Goal: Task Accomplishment & Management: Complete application form

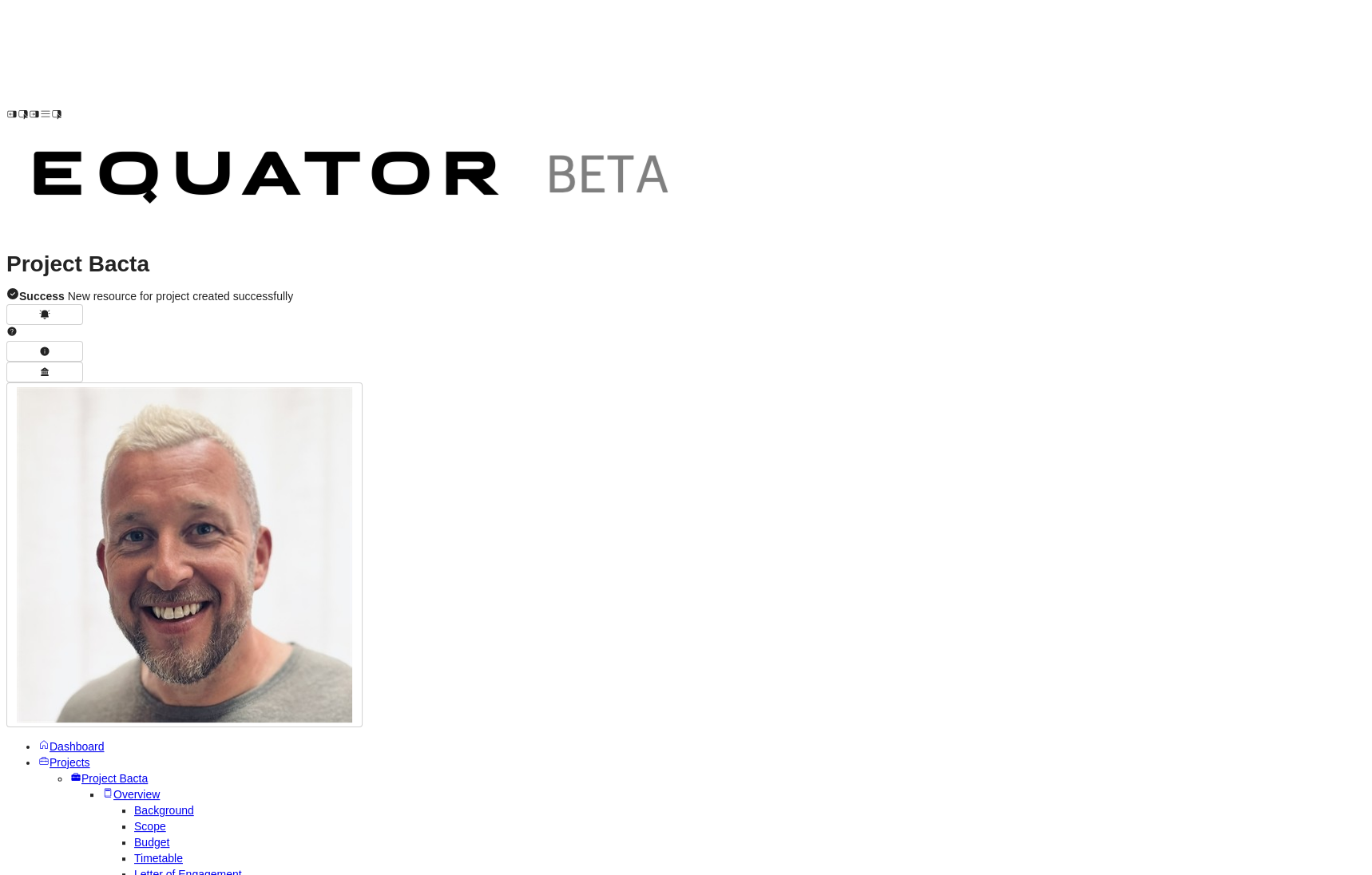
click at [87, 756] on span "Projects" at bounding box center [69, 762] width 40 height 13
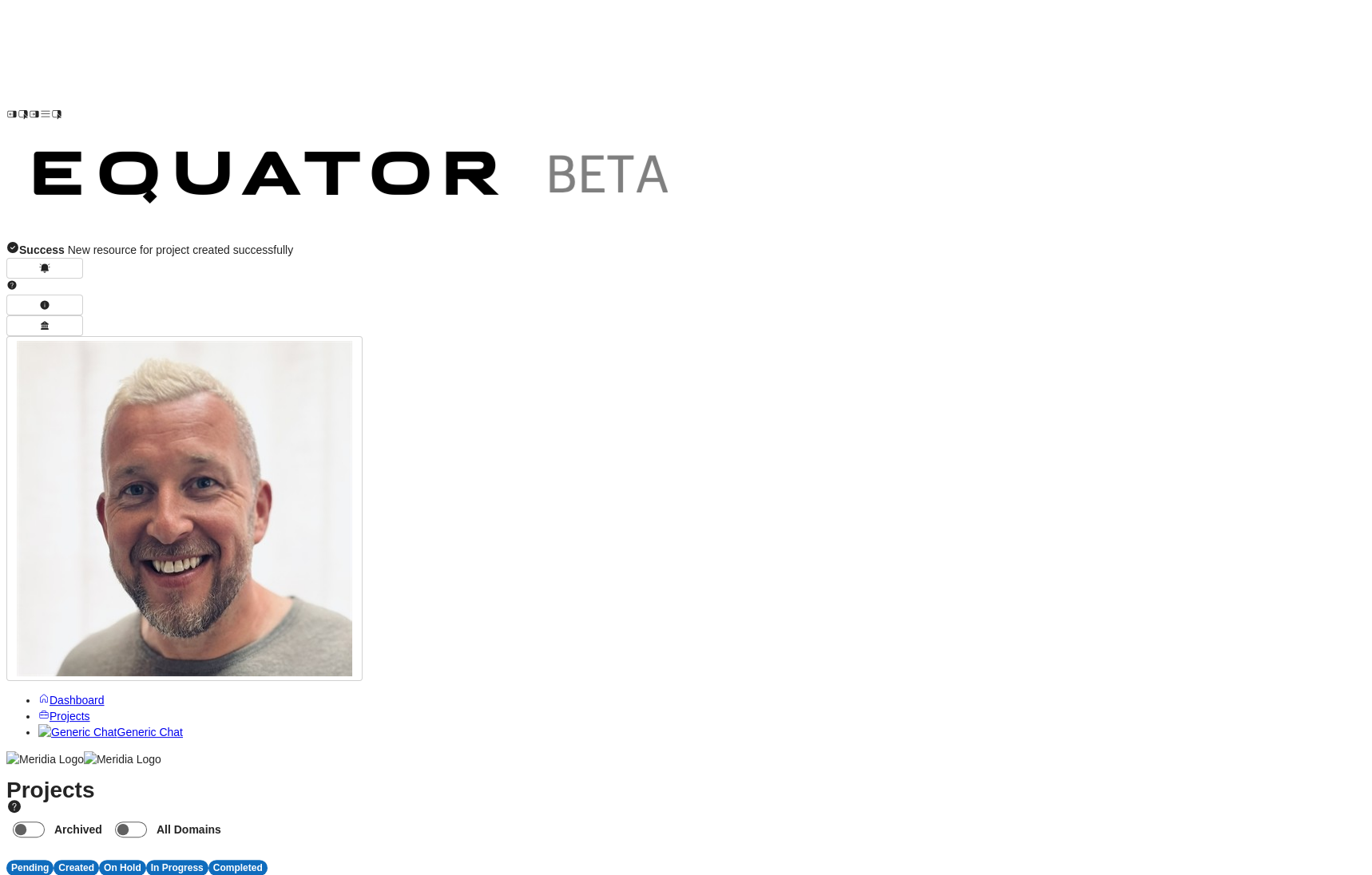
click at [503, 874] on span "R" at bounding box center [499, 883] width 8 height 13
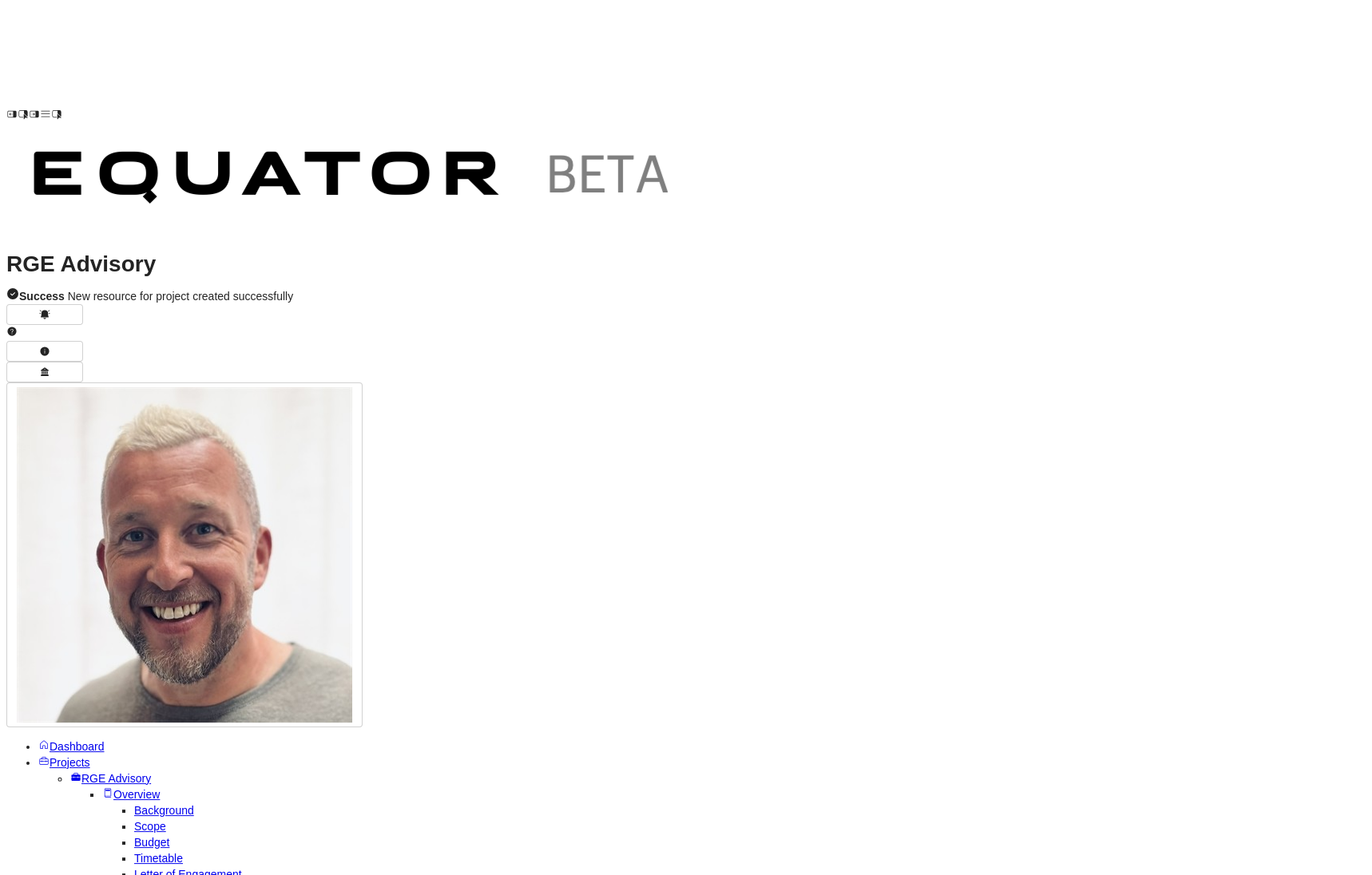
click at [114, 788] on span "Overview" at bounding box center [137, 794] width 46 height 13
click at [128, 771] on span "RGE Advisory" at bounding box center [116, 778] width 69 height 13
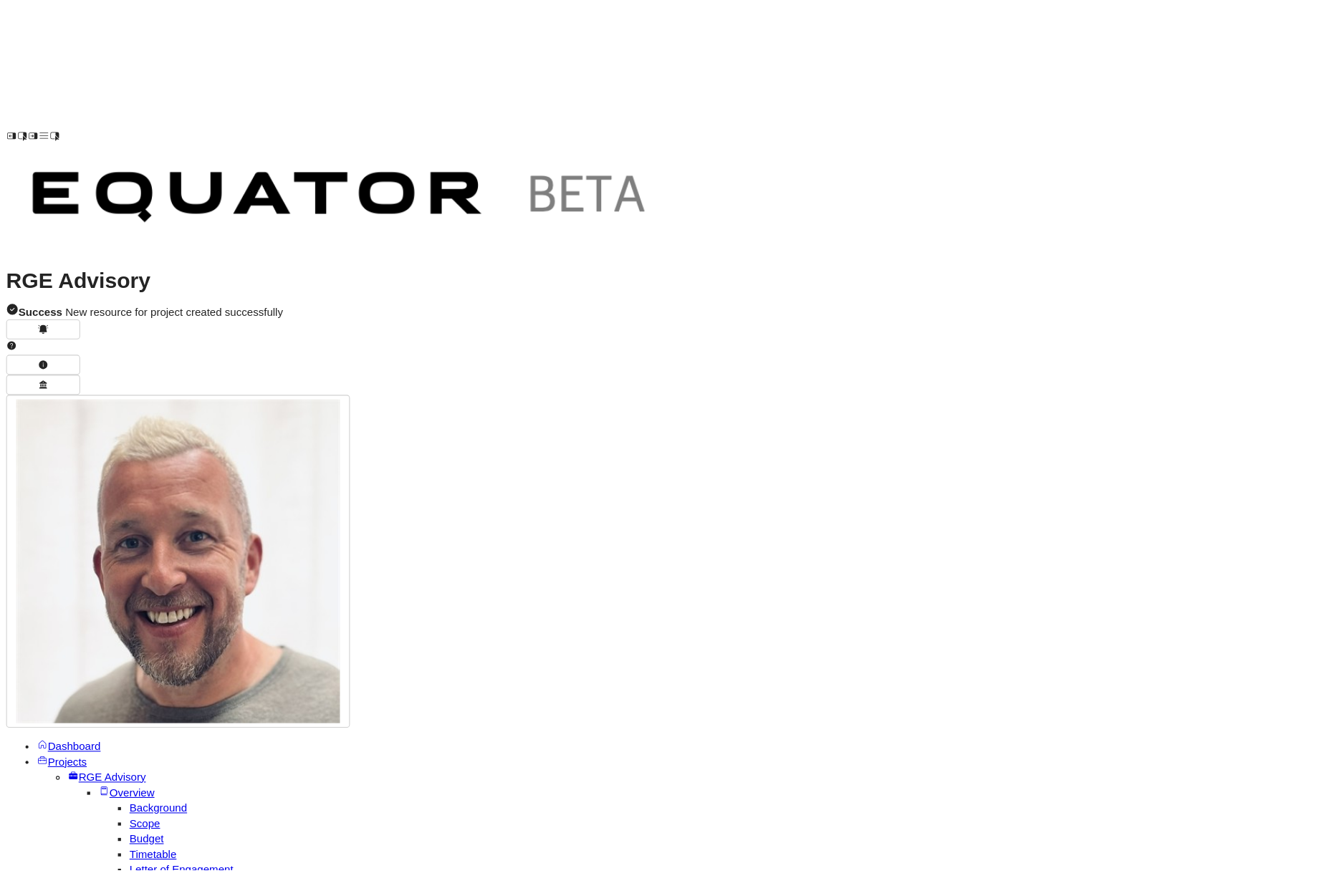
scroll to position [503, 0]
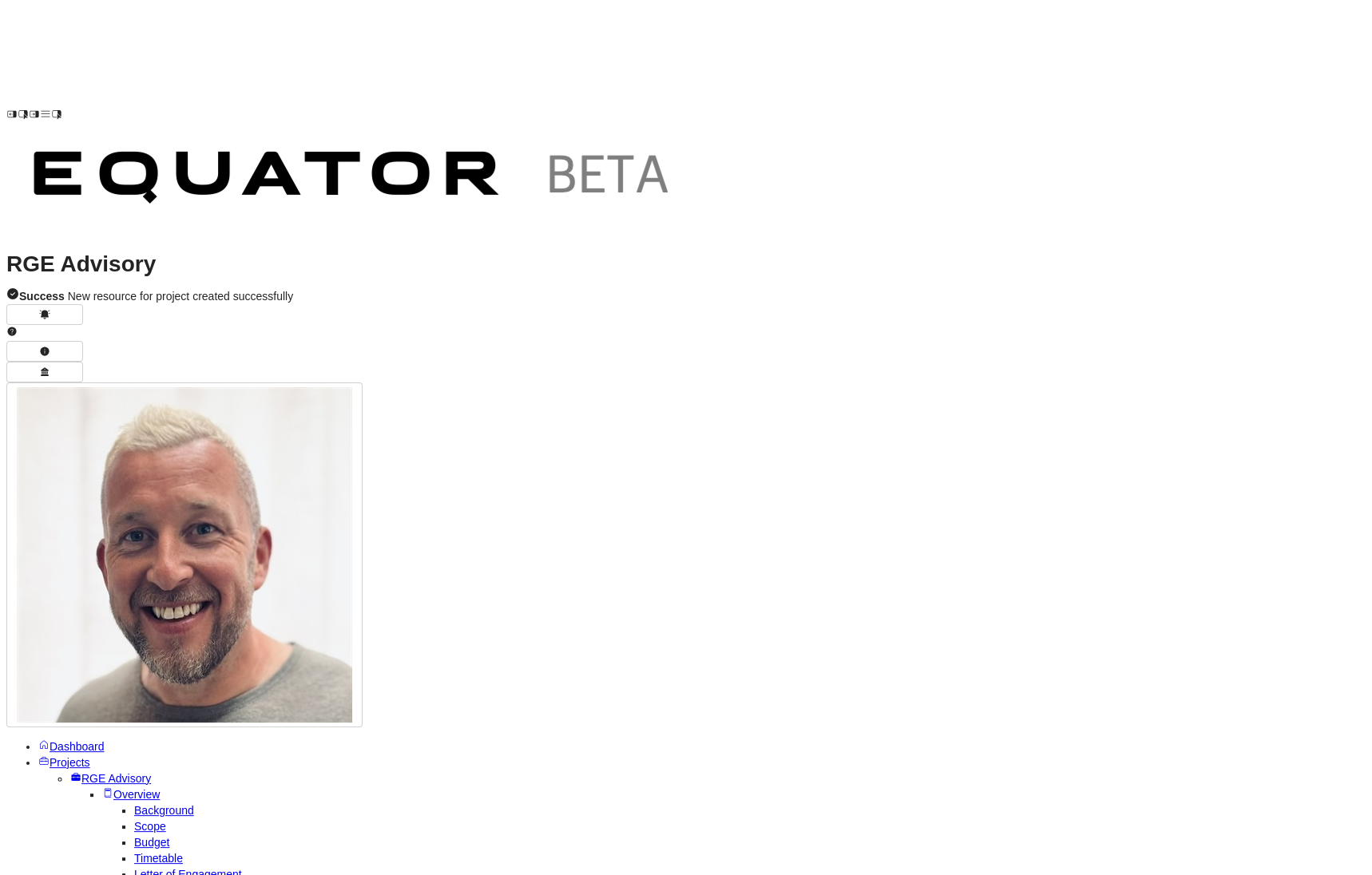
click at [72, 756] on span "Projects" at bounding box center [69, 762] width 40 height 13
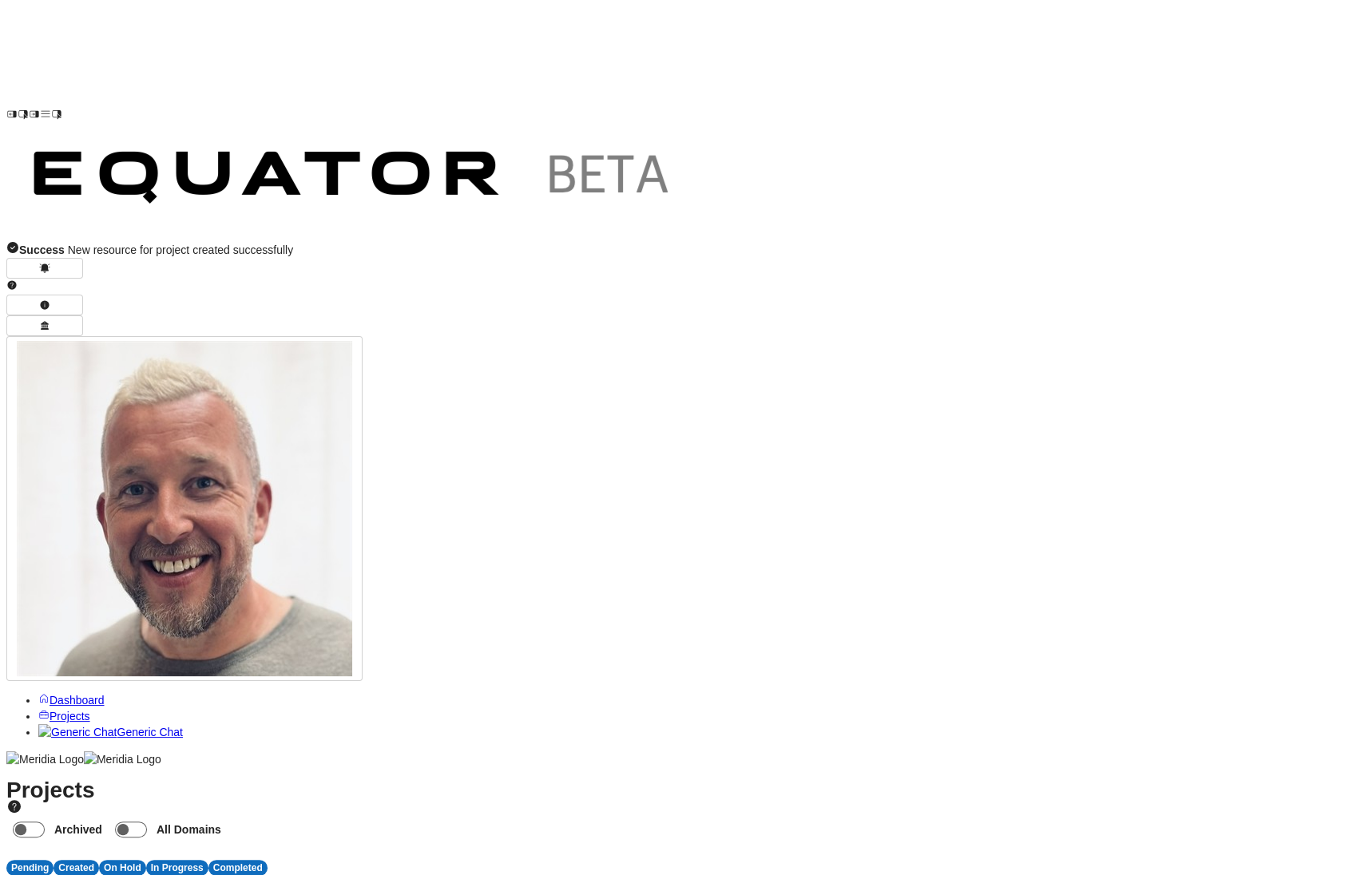
click at [448, 874] on span "R" at bounding box center [444, 883] width 8 height 13
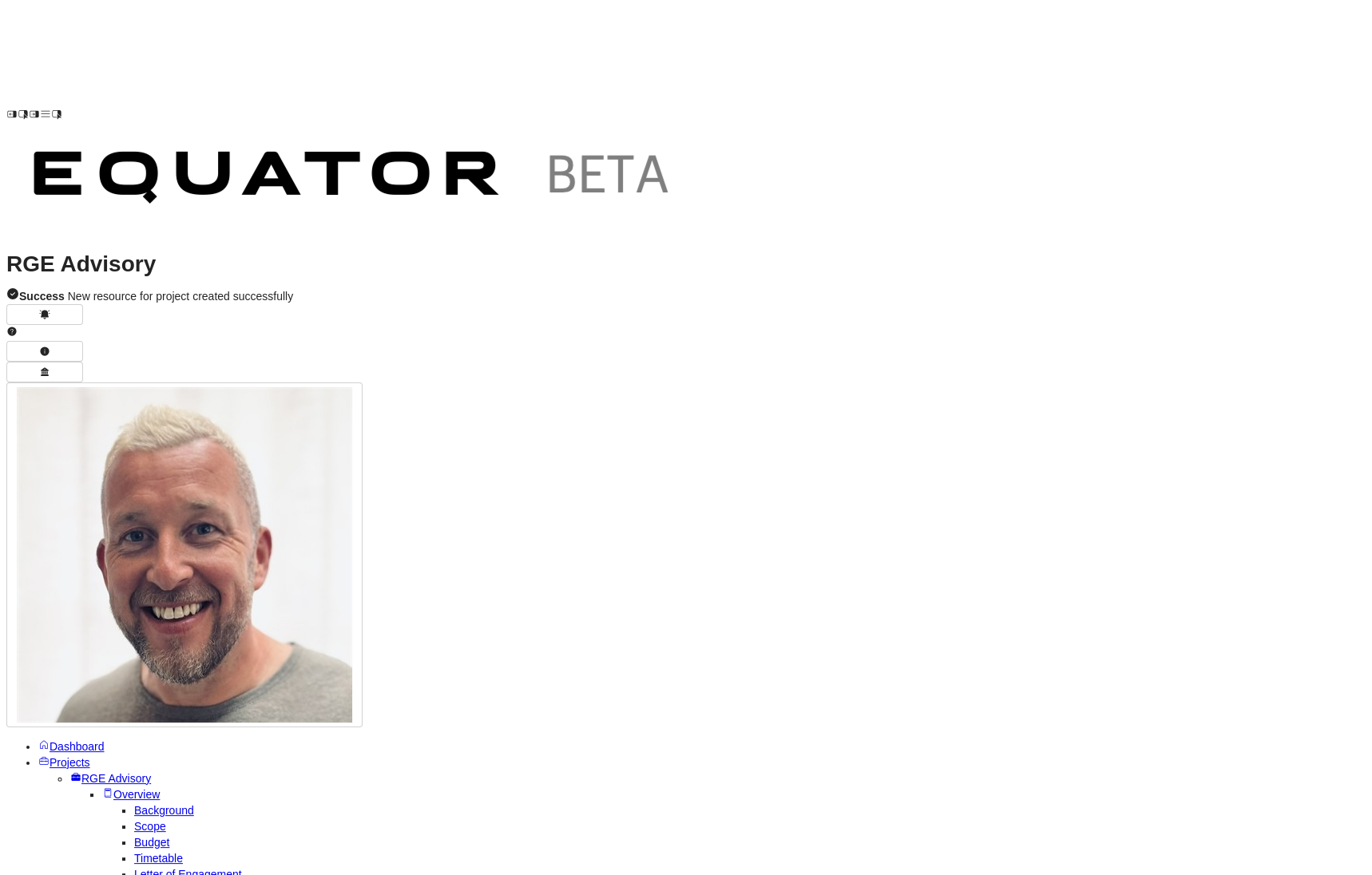
click at [408, 140] on div "In Progress" at bounding box center [386, 142] width 63 height 16
click at [58, 756] on span "Projects" at bounding box center [69, 762] width 40 height 13
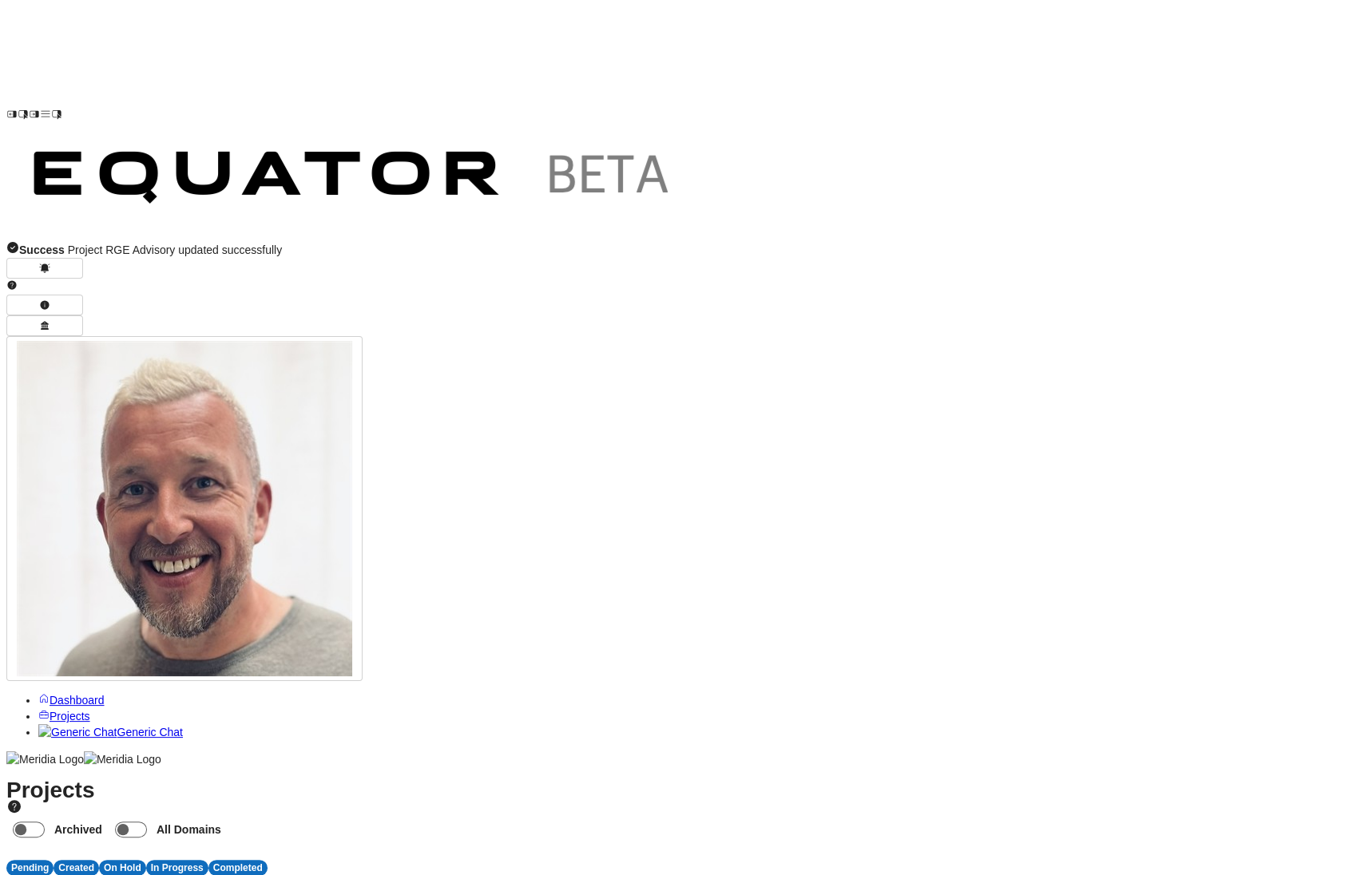
click at [147, 874] on span "P" at bounding box center [144, 883] width 7 height 13
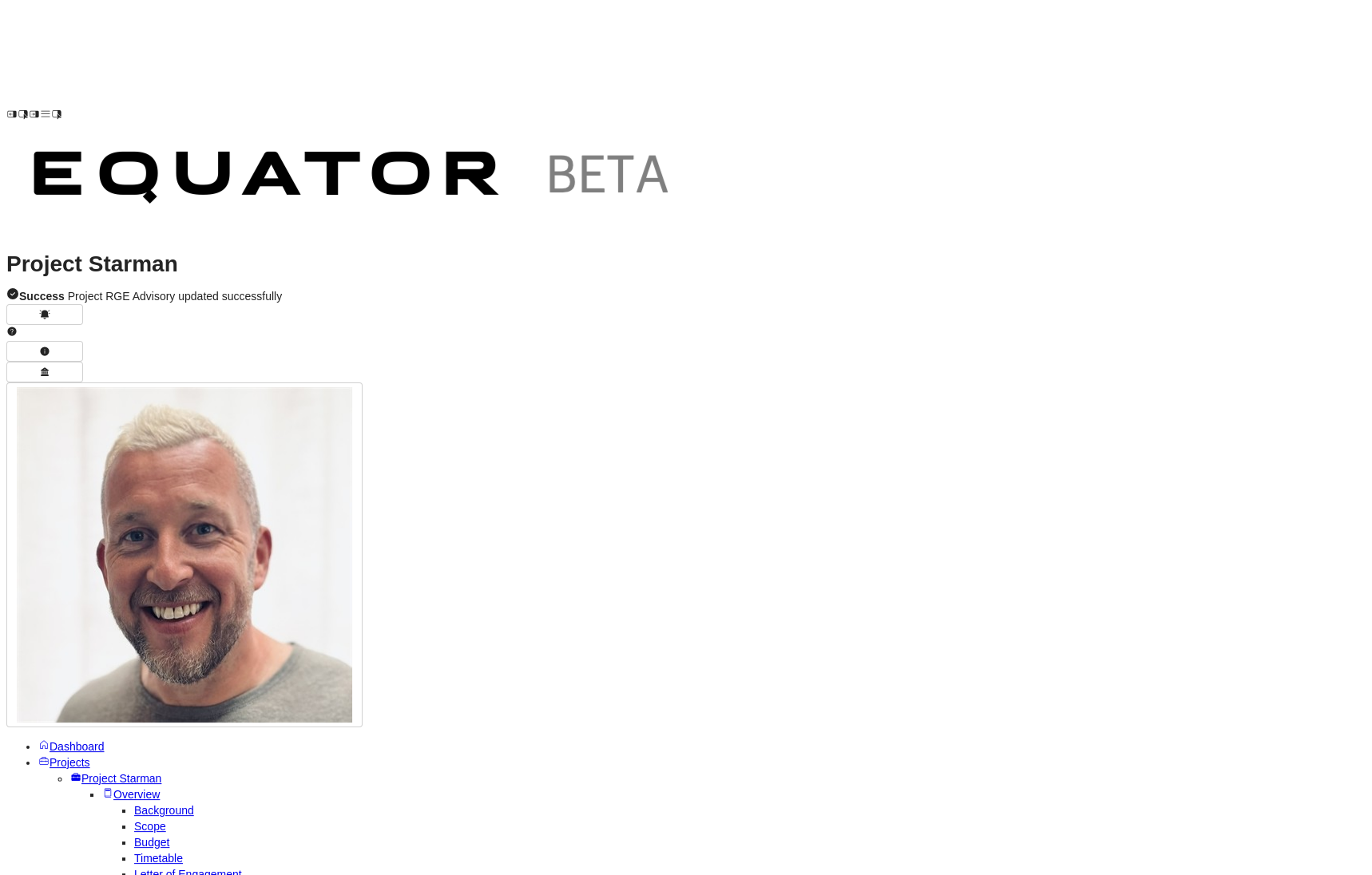
click at [674, 142] on div "On Hold" at bounding box center [676, 142] width 47 height 16
click at [58, 756] on span "Projects" at bounding box center [69, 762] width 40 height 13
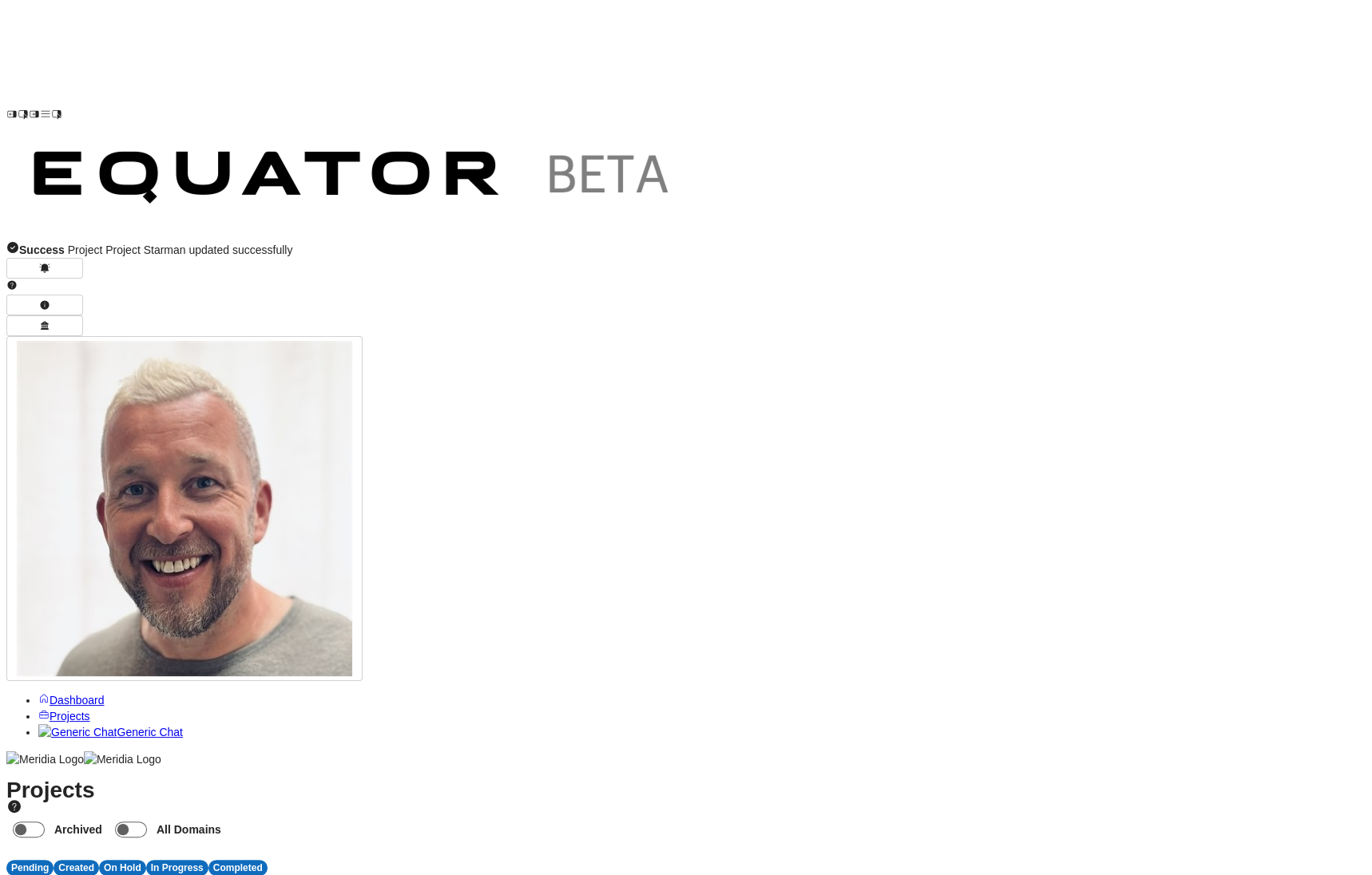
click at [148, 874] on span "3" at bounding box center [146, 883] width 7 height 13
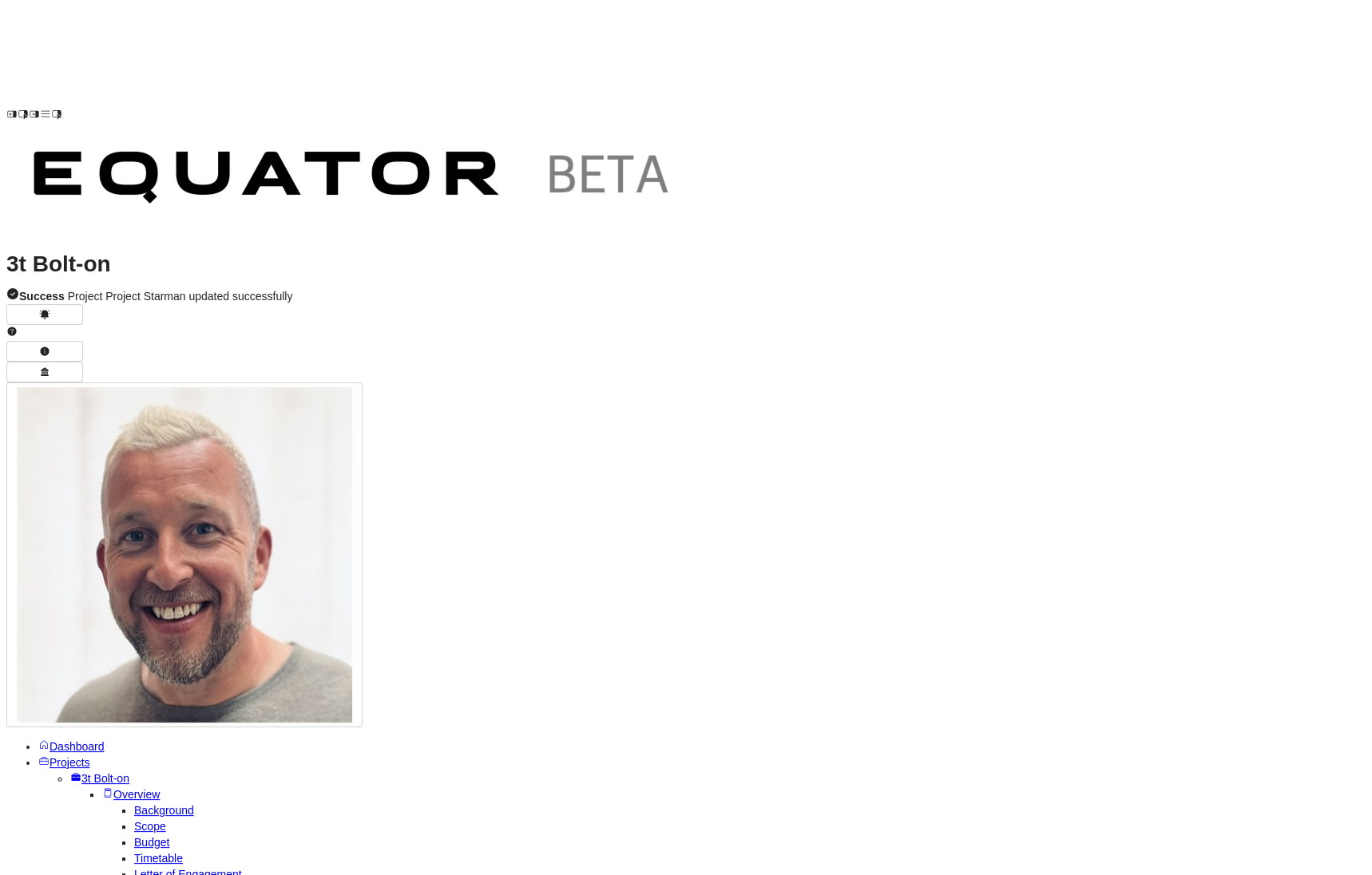
click at [796, 138] on div "Completed" at bounding box center [767, 142] width 59 height 16
click at [91, 756] on link "Projects" at bounding box center [64, 762] width 52 height 13
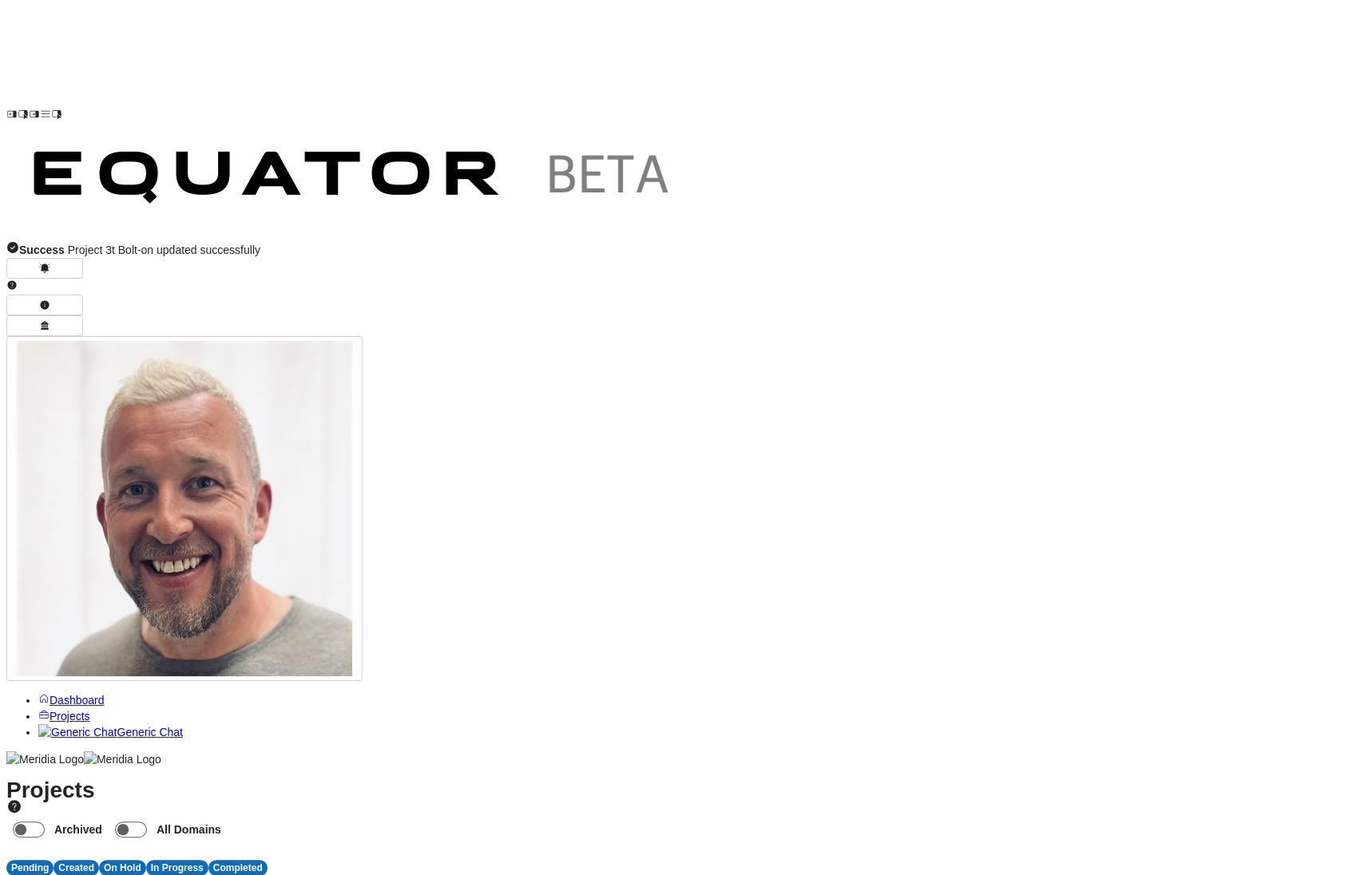
click at [105, 693] on span "Dashboard" at bounding box center [77, 700] width 55 height 13
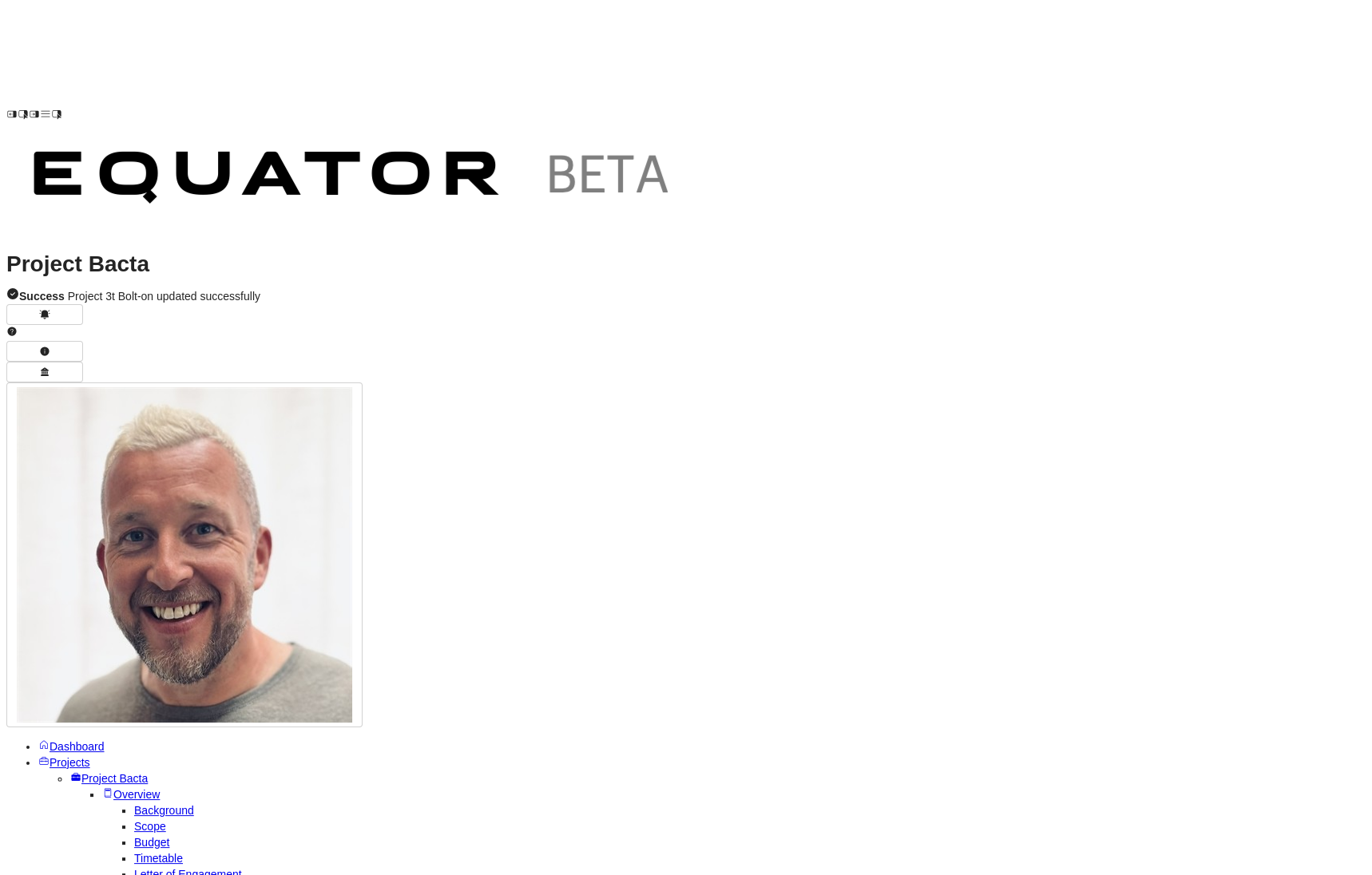
click at [114, 874] on span "Evidence" at bounding box center [137, 890] width 46 height 13
click at [127, 874] on span "Evidence" at bounding box center [137, 890] width 46 height 13
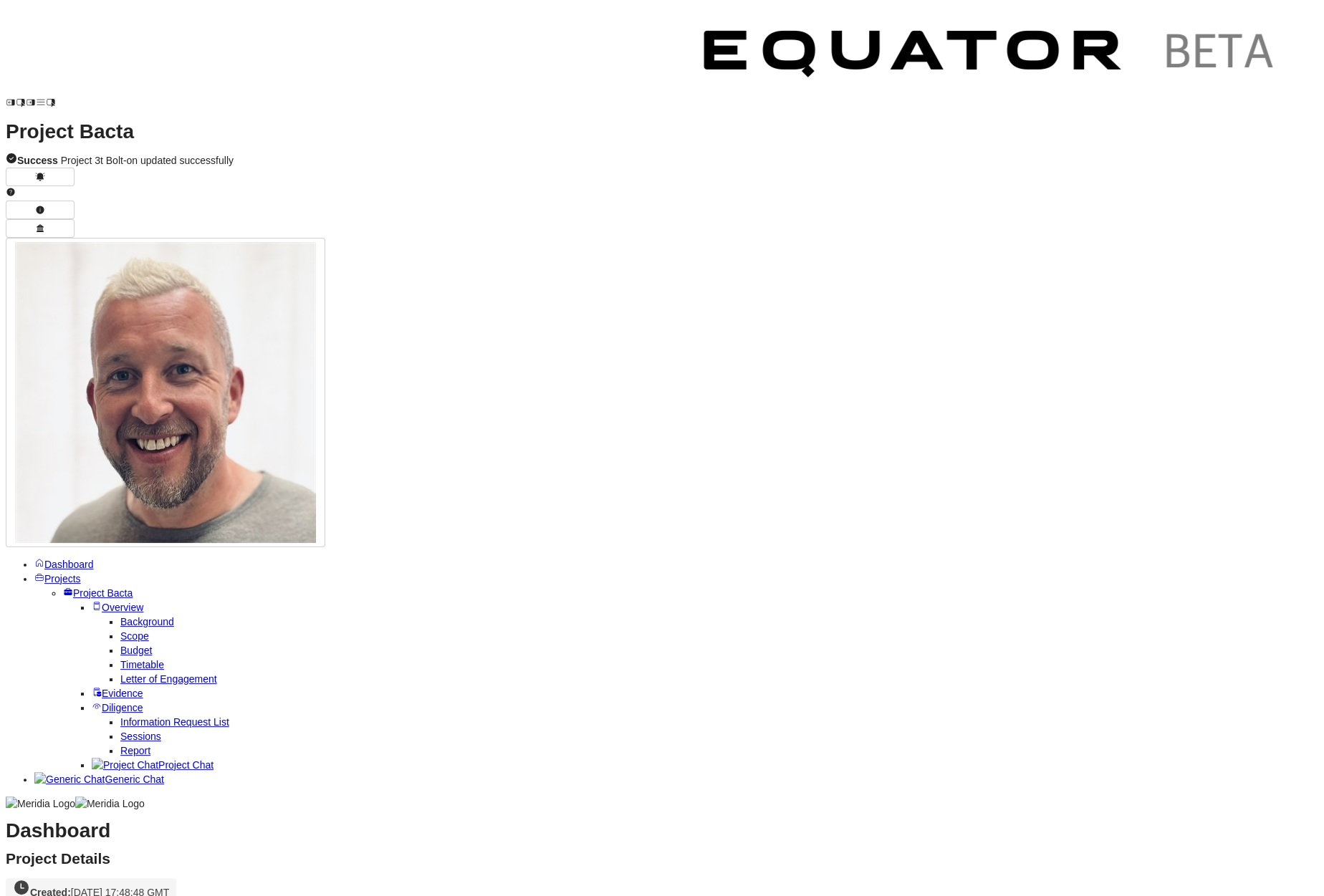
click at [137, 616] on span "Background" at bounding box center [147, 622] width 54 height 12
click at [136, 630] on span "Scope" at bounding box center [134, 636] width 29 height 12
click at [120, 716] on span "Information Request List" at bounding box center [174, 722] width 109 height 12
click at [120, 731] on span "Sessions" at bounding box center [140, 736] width 41 height 12
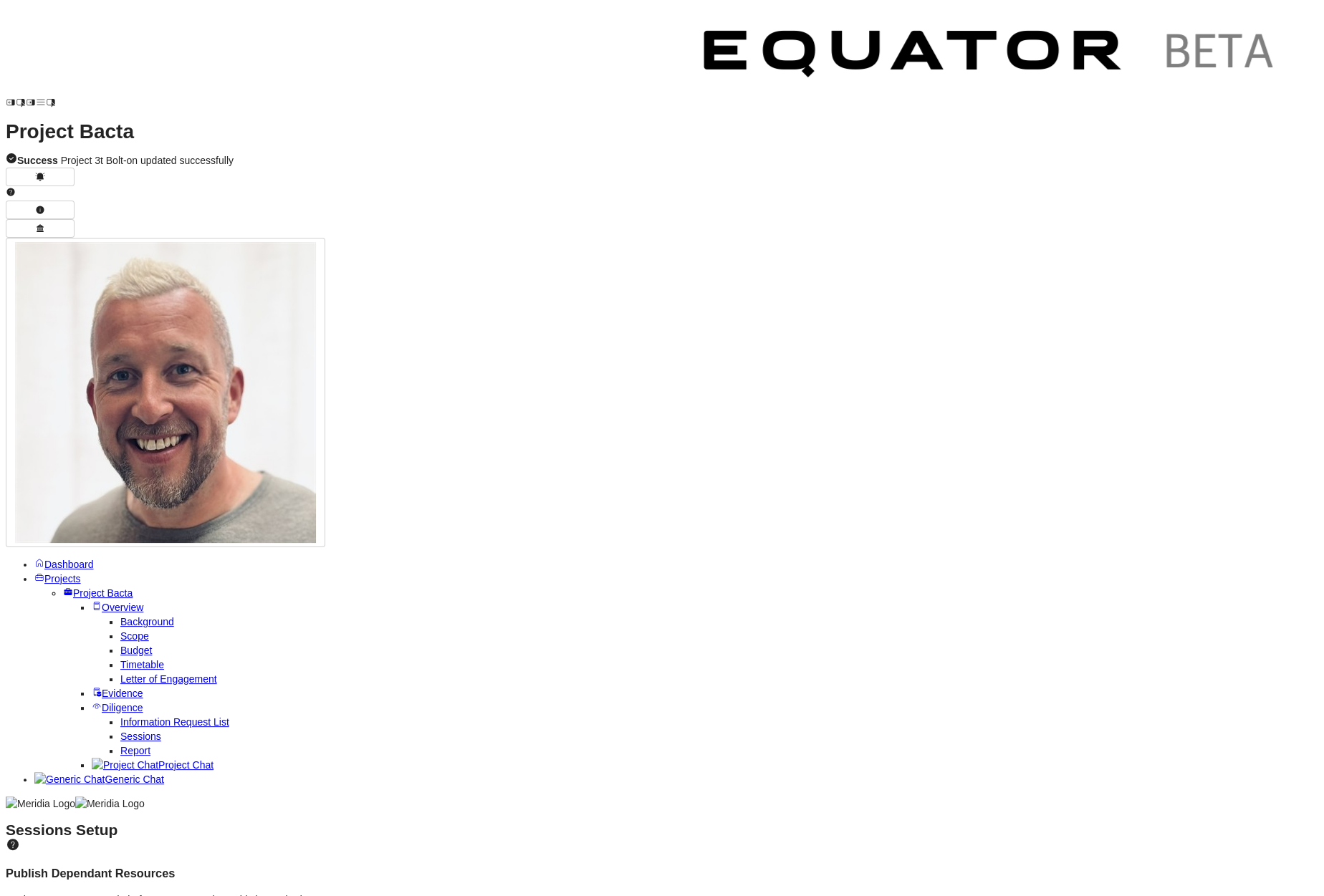
click at [120, 745] on span "Report" at bounding box center [135, 750] width 30 height 12
click at [295, 784] on span "Current State of Technology Stack & Applications" at bounding box center [186, 857] width 218 height 12
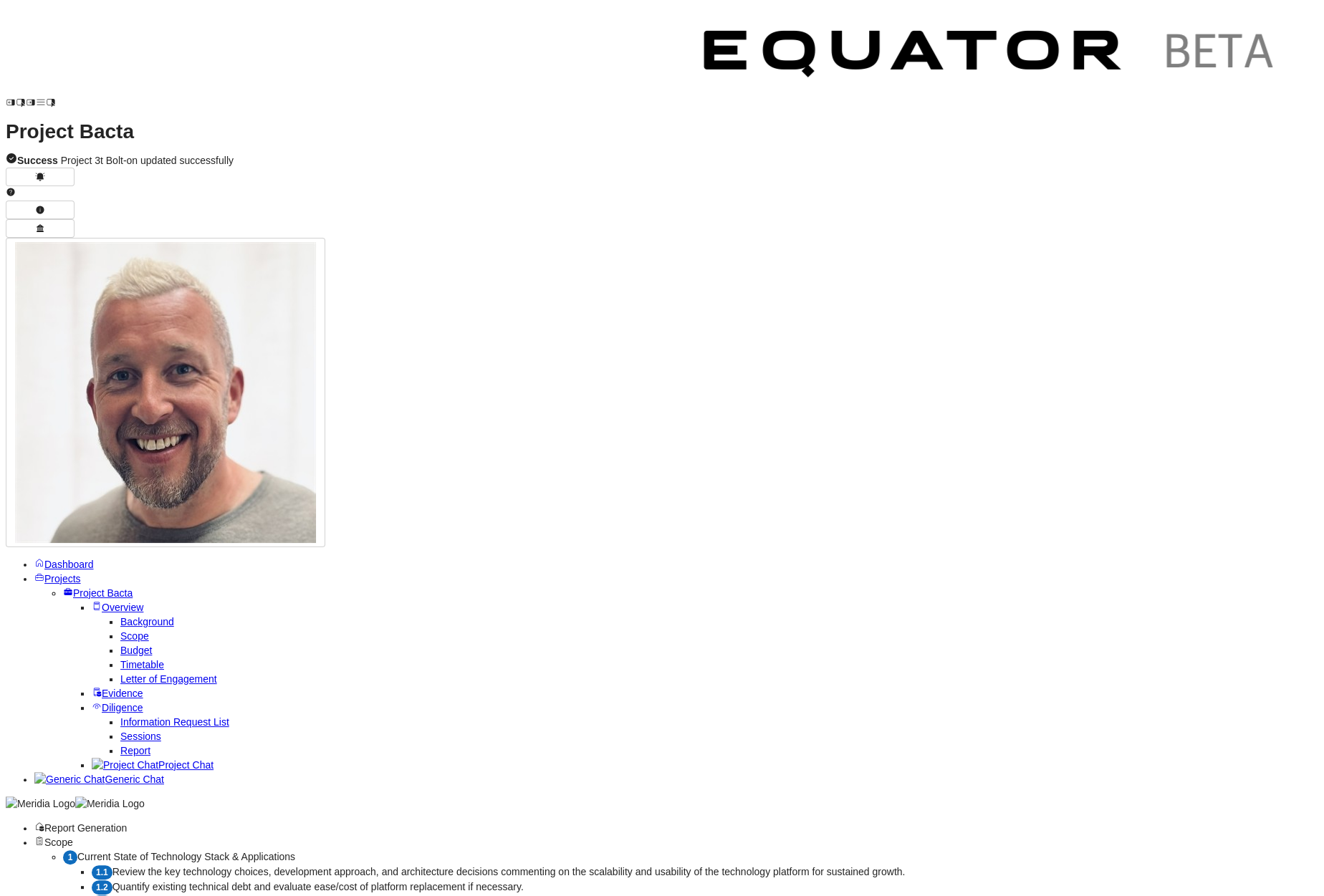
click at [48, 573] on span "Projects" at bounding box center [62, 579] width 36 height 12
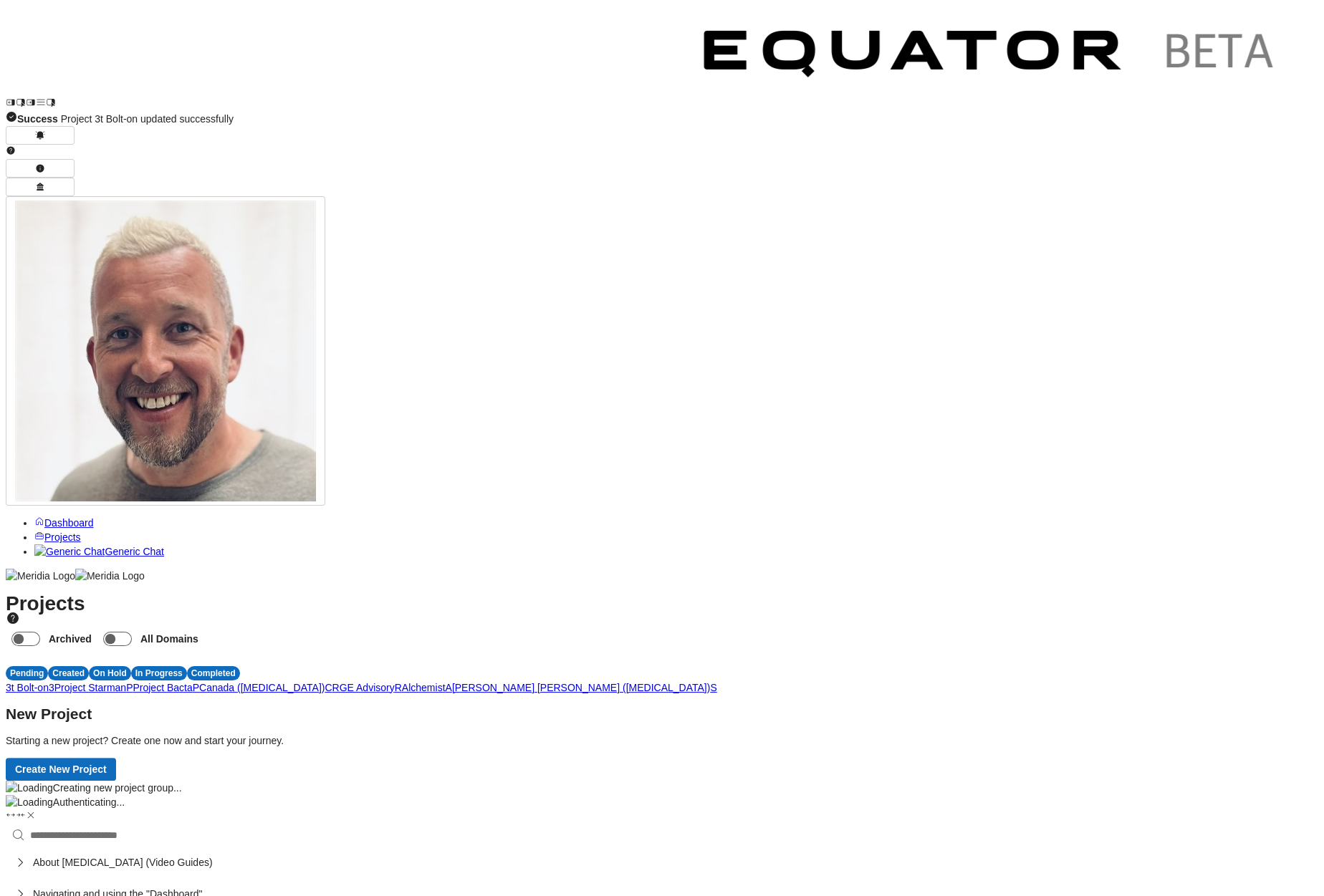
click at [451, 682] on span "A" at bounding box center [448, 688] width 7 height 12
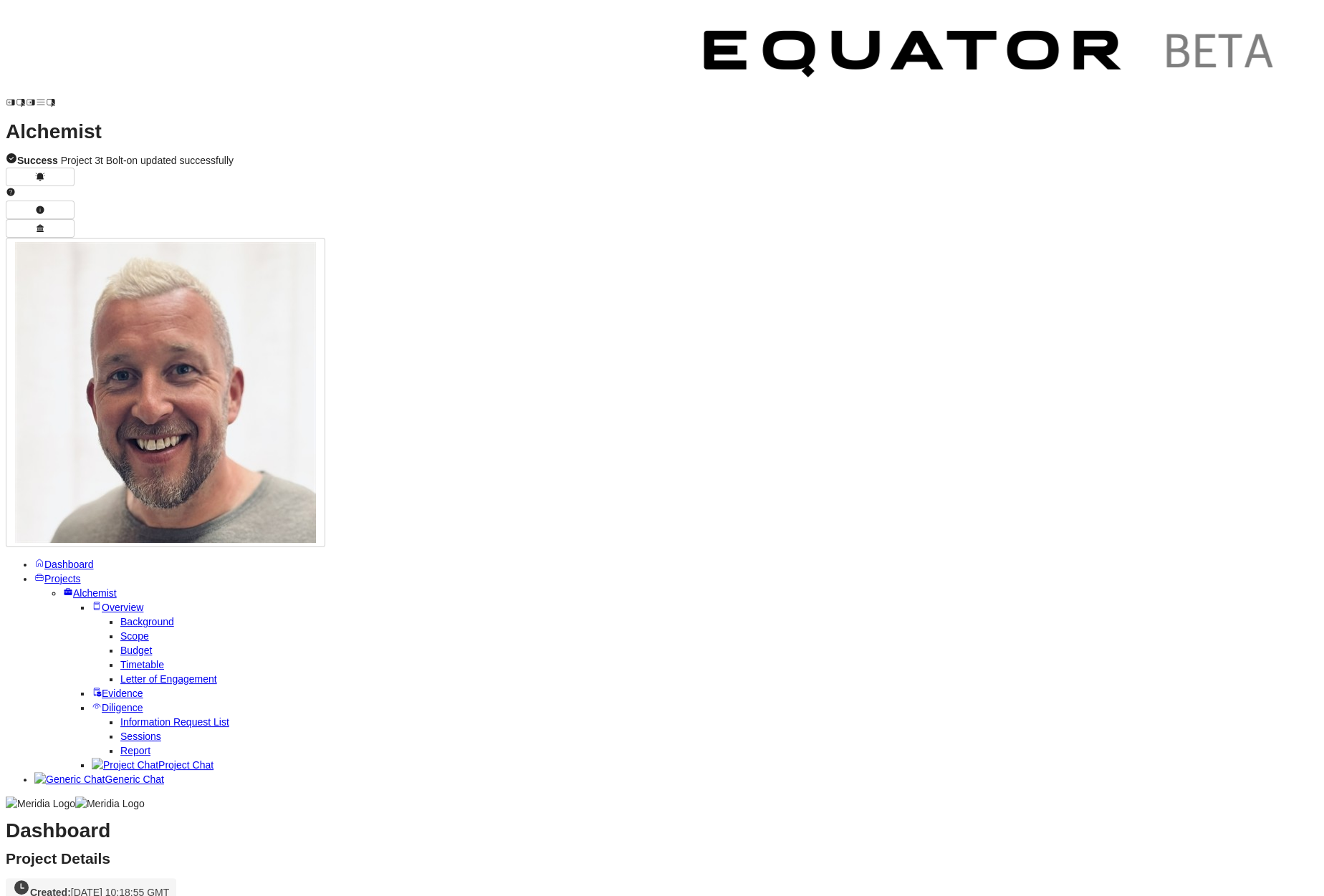
scroll to position [92, 0]
click at [122, 688] on span "Evidence" at bounding box center [123, 694] width 41 height 12
click at [158, 759] on span "Project Chat" at bounding box center [185, 765] width 55 height 12
click at [308, 784] on icon at bounding box center [299, 868] width 17 height 17
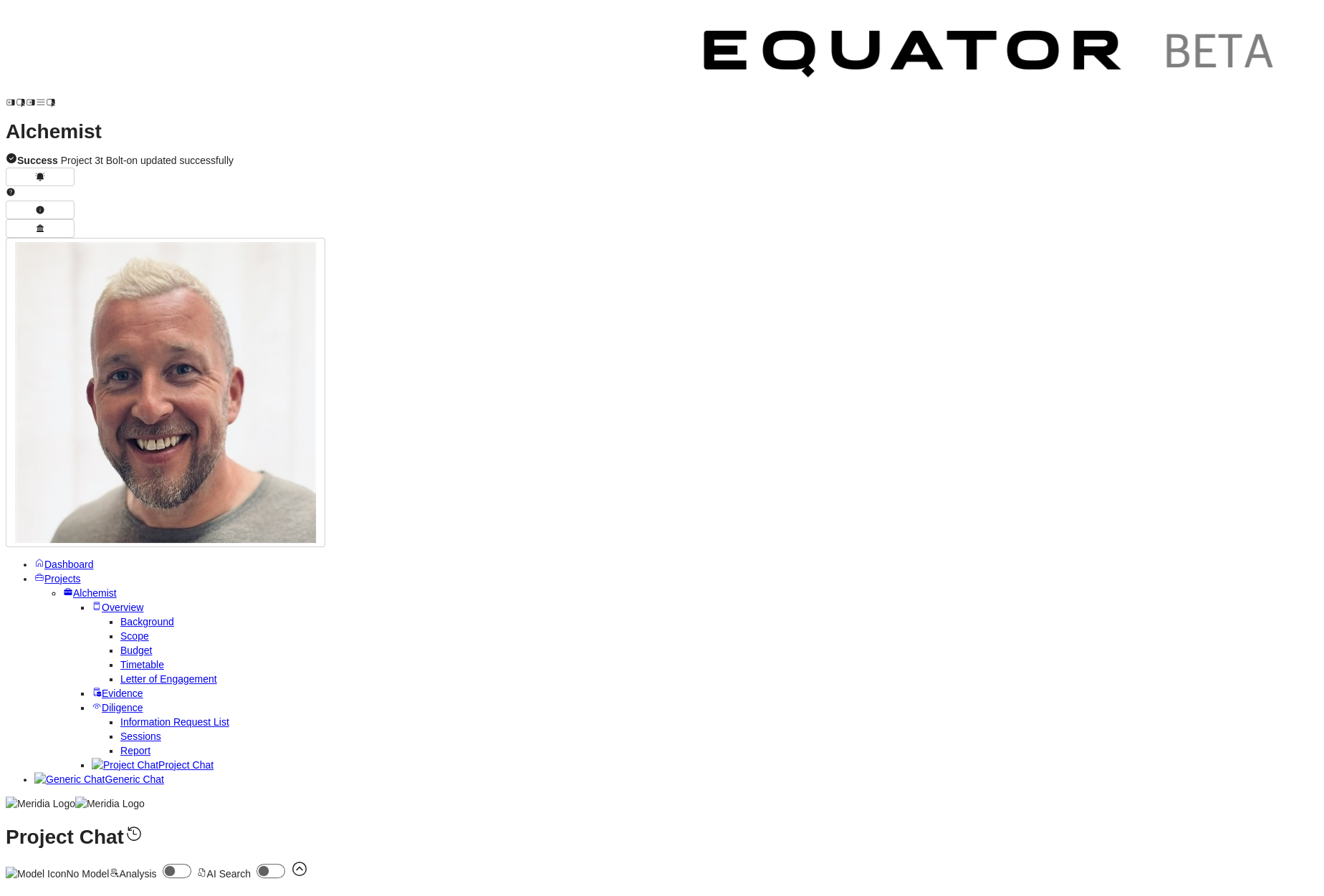
select select "**********"
click at [304, 784] on icon at bounding box center [295, 868] width 17 height 17
type textarea "**********"
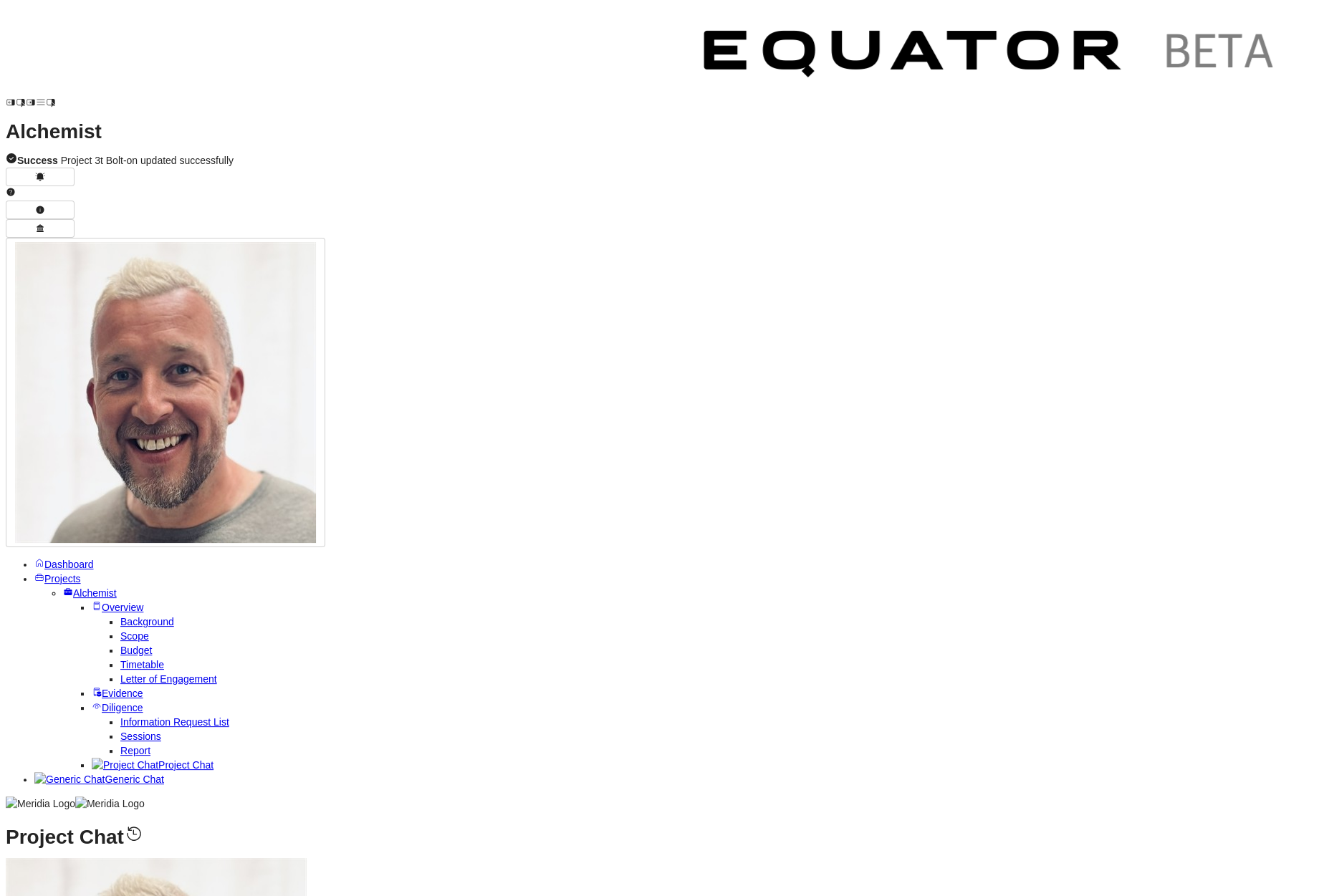
type textarea "**********"
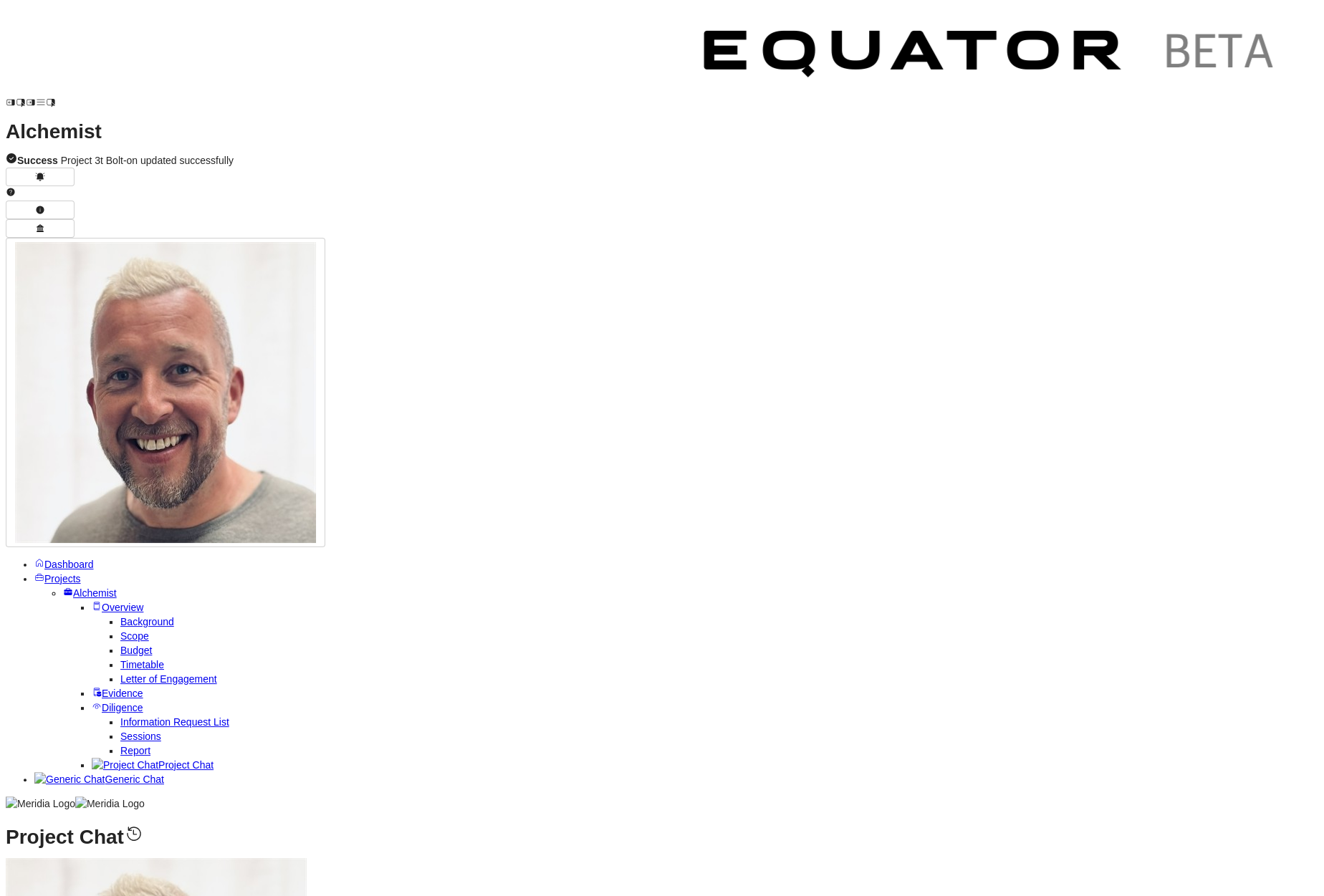
click at [120, 630] on span "Scope" at bounding box center [134, 636] width 29 height 12
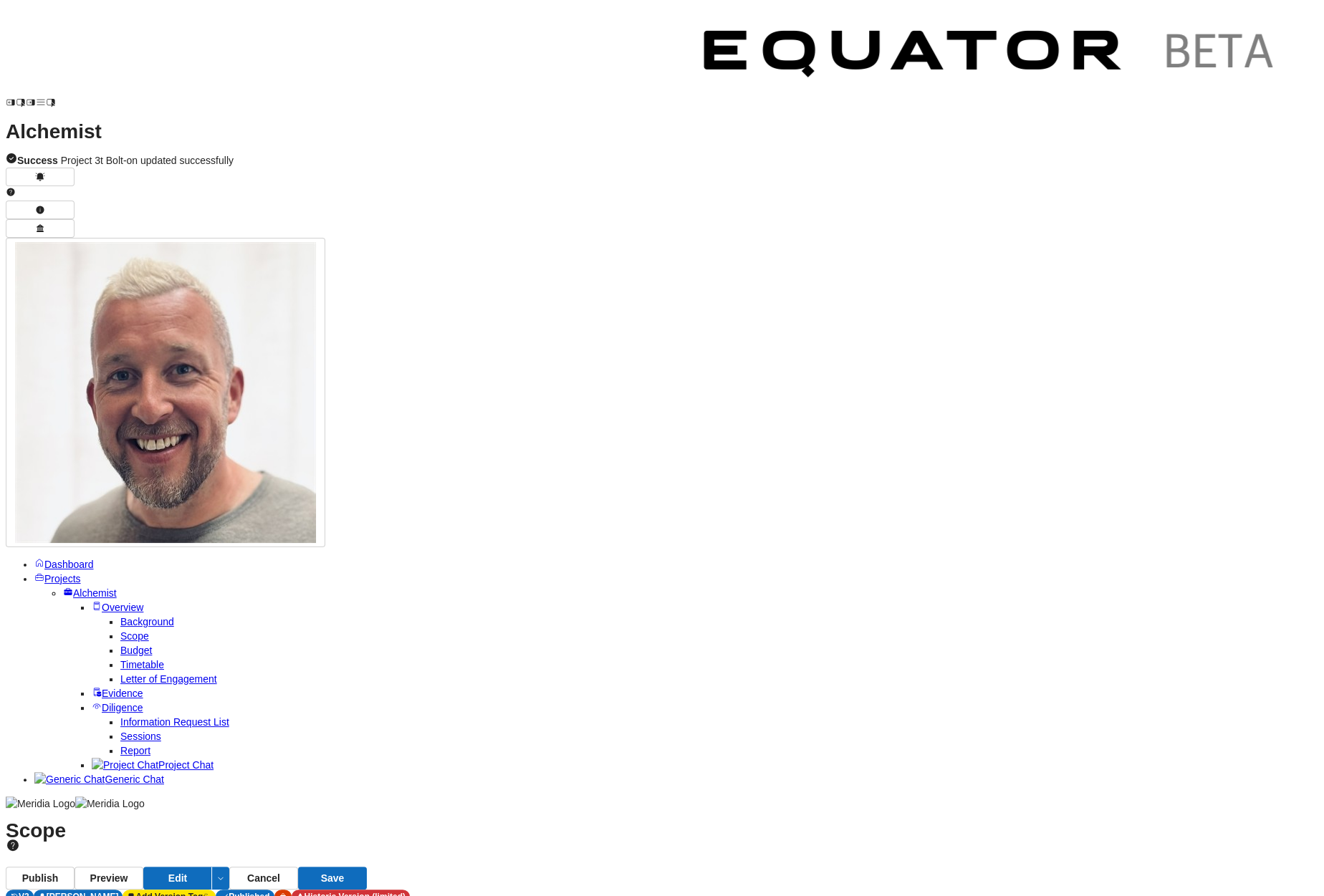
click at [125, 745] on span "Report" at bounding box center [135, 750] width 30 height 12
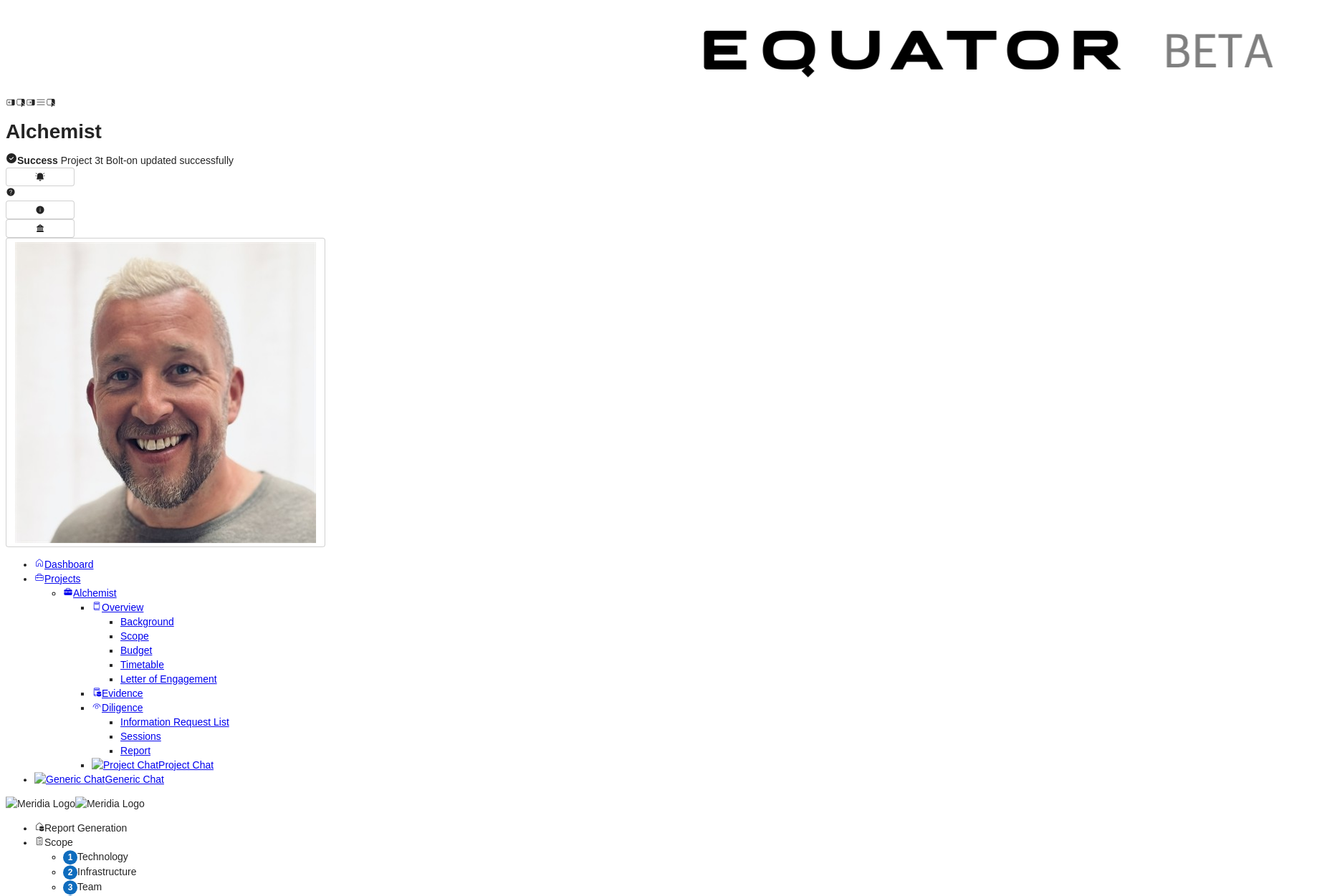
click at [129, 784] on span "Technology" at bounding box center [103, 857] width 51 height 12
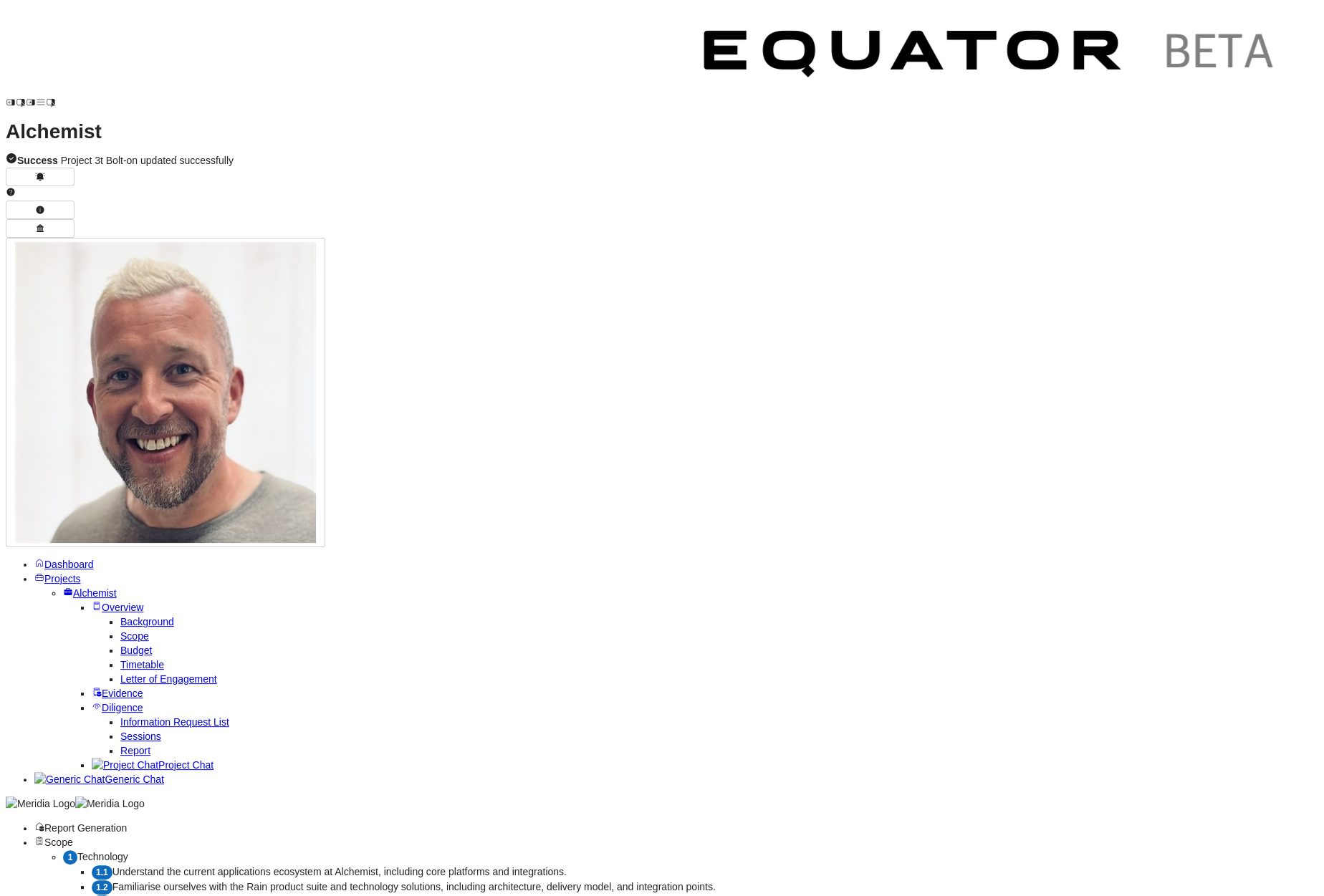
click at [129, 784] on span "Technology" at bounding box center [103, 857] width 51 height 12
click at [325, 784] on span "Familiarise ourselves with the Rain product suite and technology solutions, inc…" at bounding box center [414, 886] width 603 height 12
select select "*******"
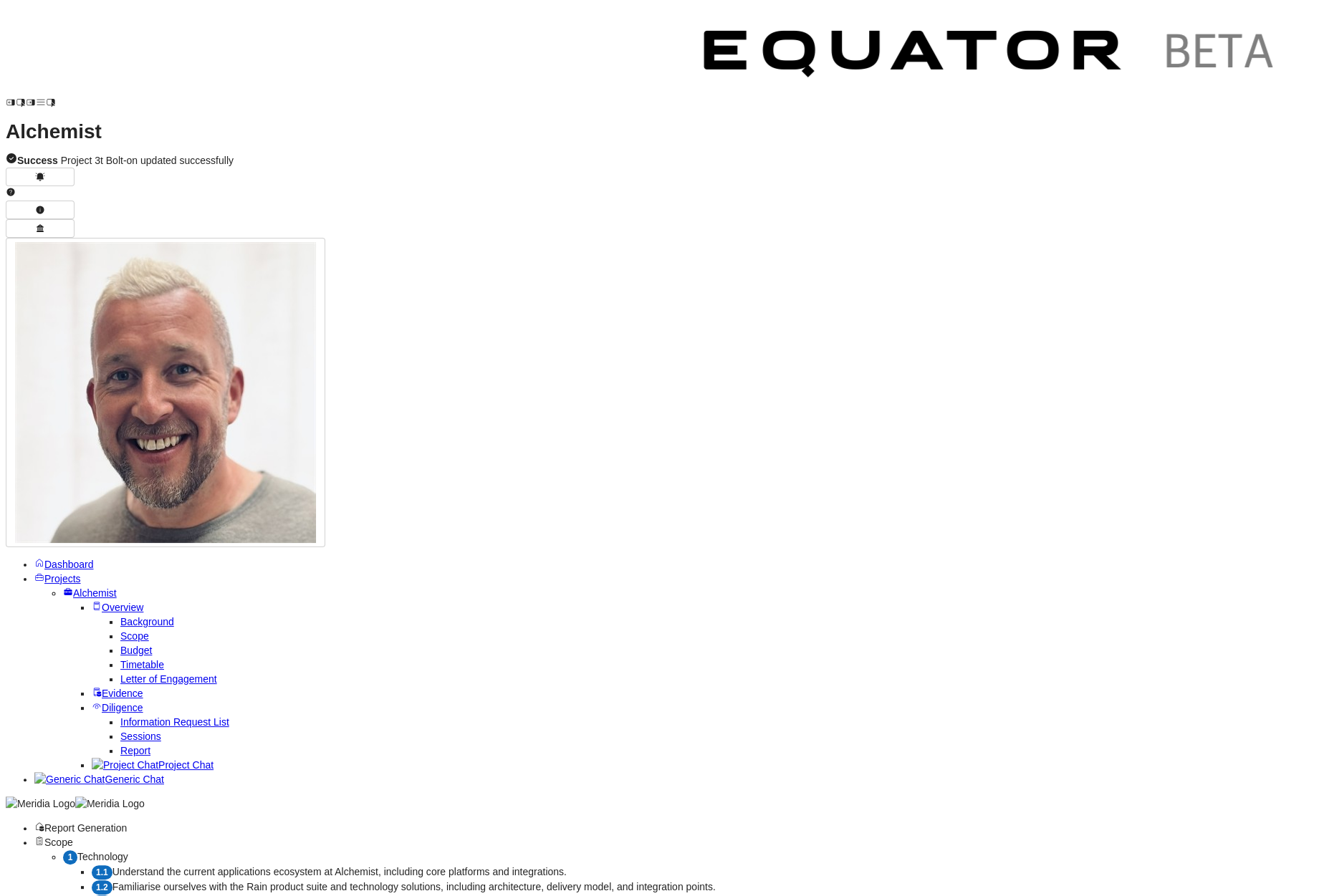
click at [120, 616] on span "Background" at bounding box center [147, 622] width 54 height 12
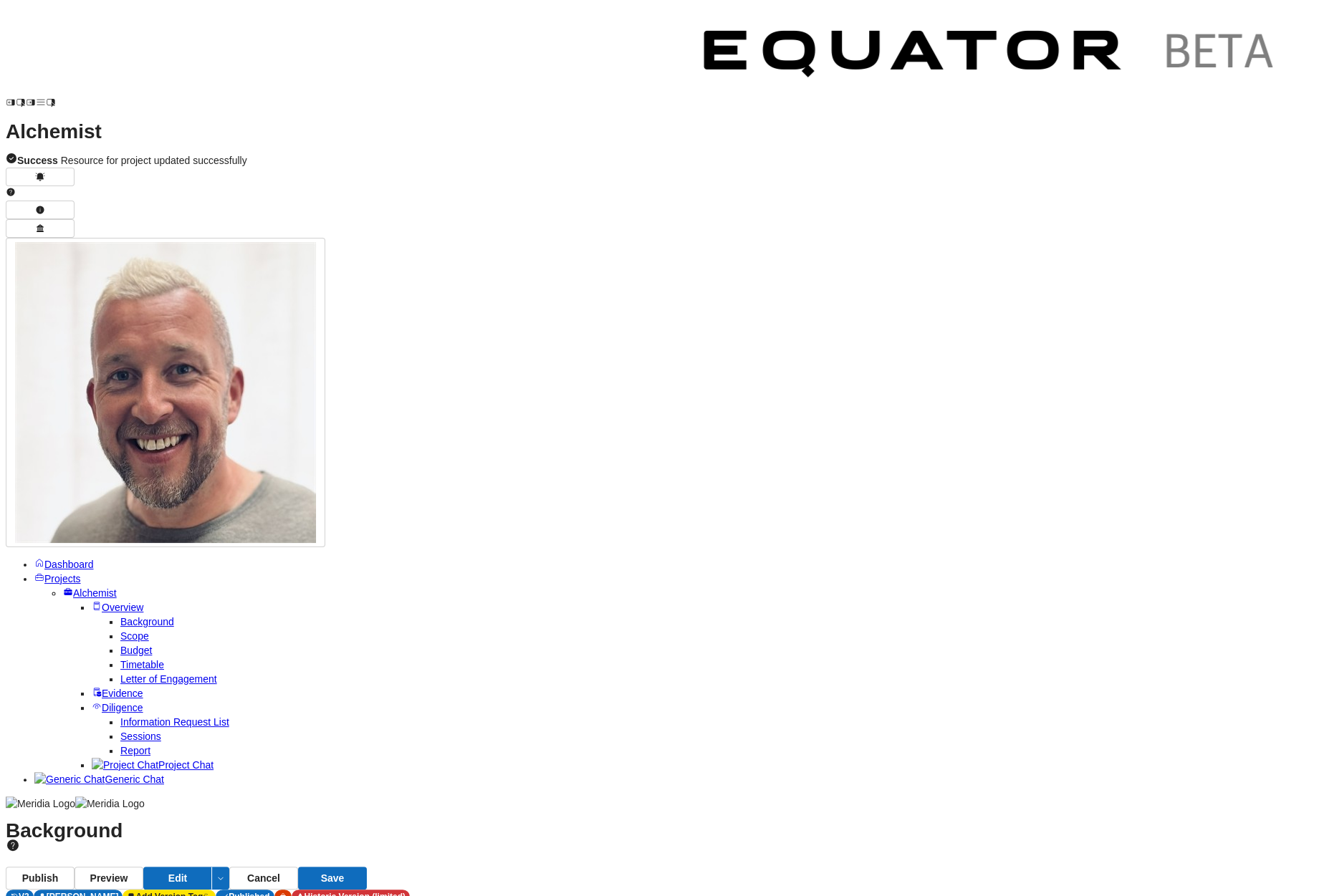
click at [143, 630] on span "Scope" at bounding box center [134, 636] width 29 height 12
click at [120, 659] on span "Timetable" at bounding box center [142, 665] width 44 height 12
click at [120, 673] on span "Letter of Engagement" at bounding box center [168, 679] width 97 height 12
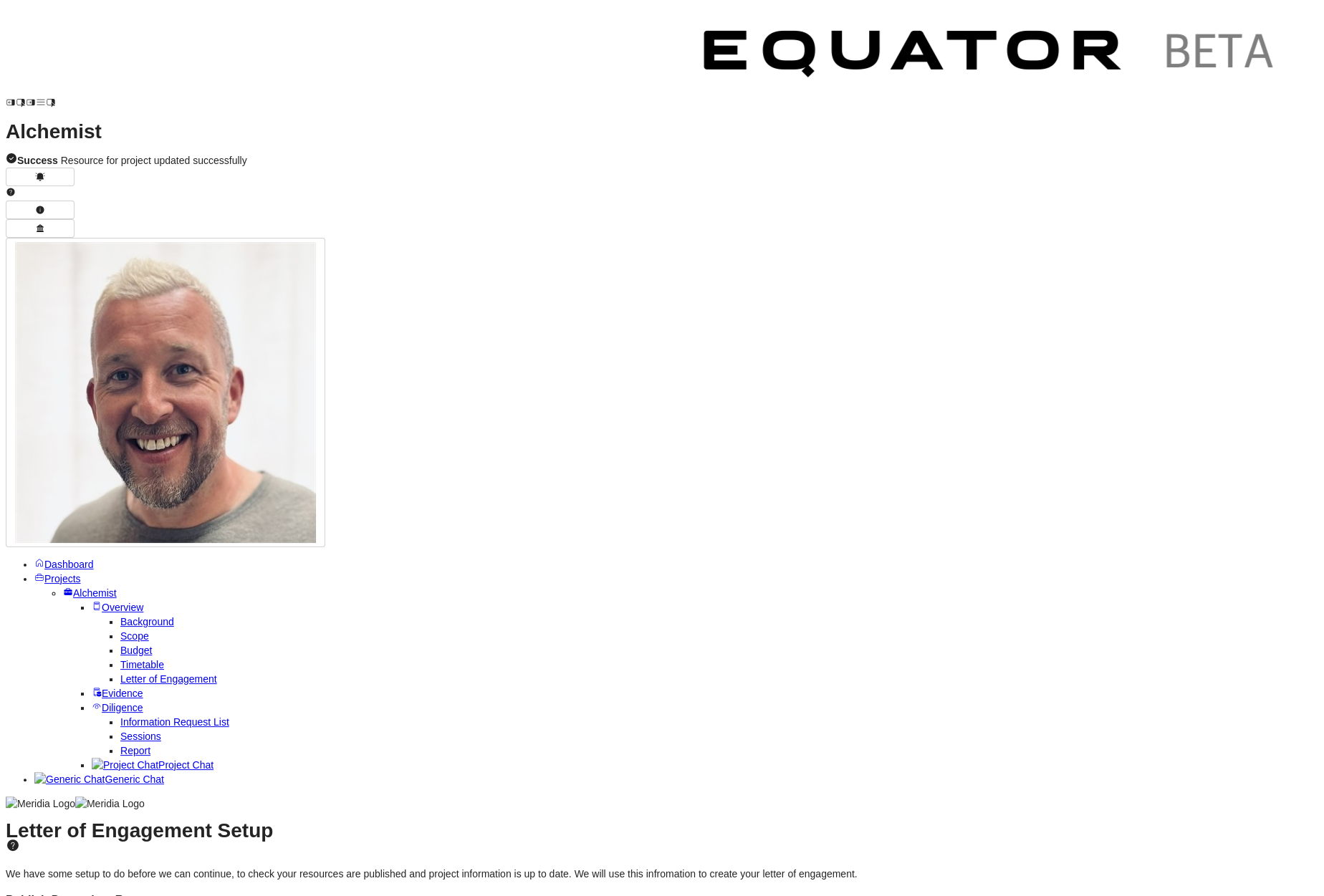
click at [59, 573] on span "Projects" at bounding box center [62, 579] width 36 height 12
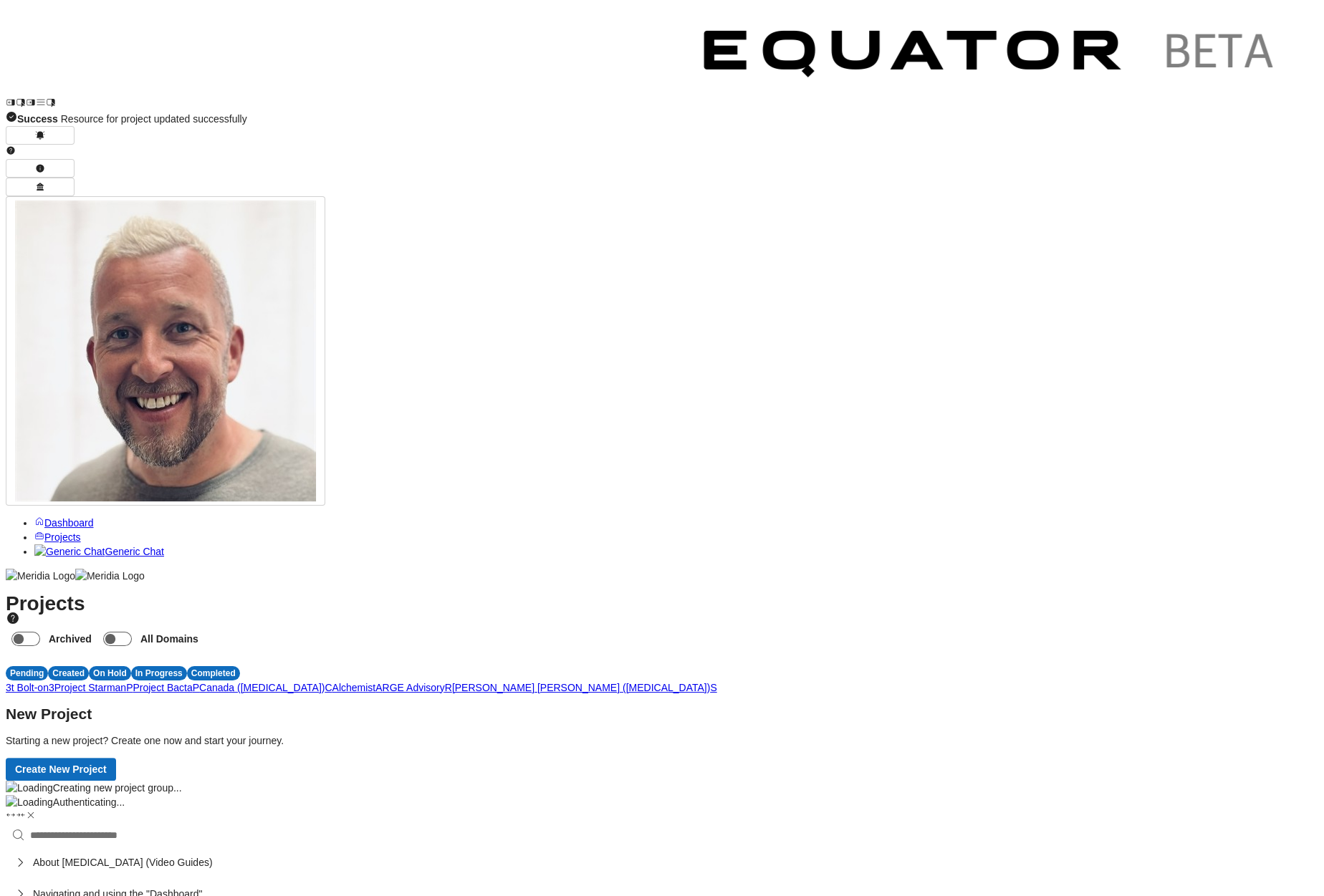
click at [577, 680] on div "3t Bolt-on 3 Project Starman P Project Bacta P Canada ([MEDICAL_DATA]) C Alchem…" at bounding box center [662, 687] width 1312 height 14
click at [332, 682] on span "C" at bounding box center [328, 688] width 7 height 12
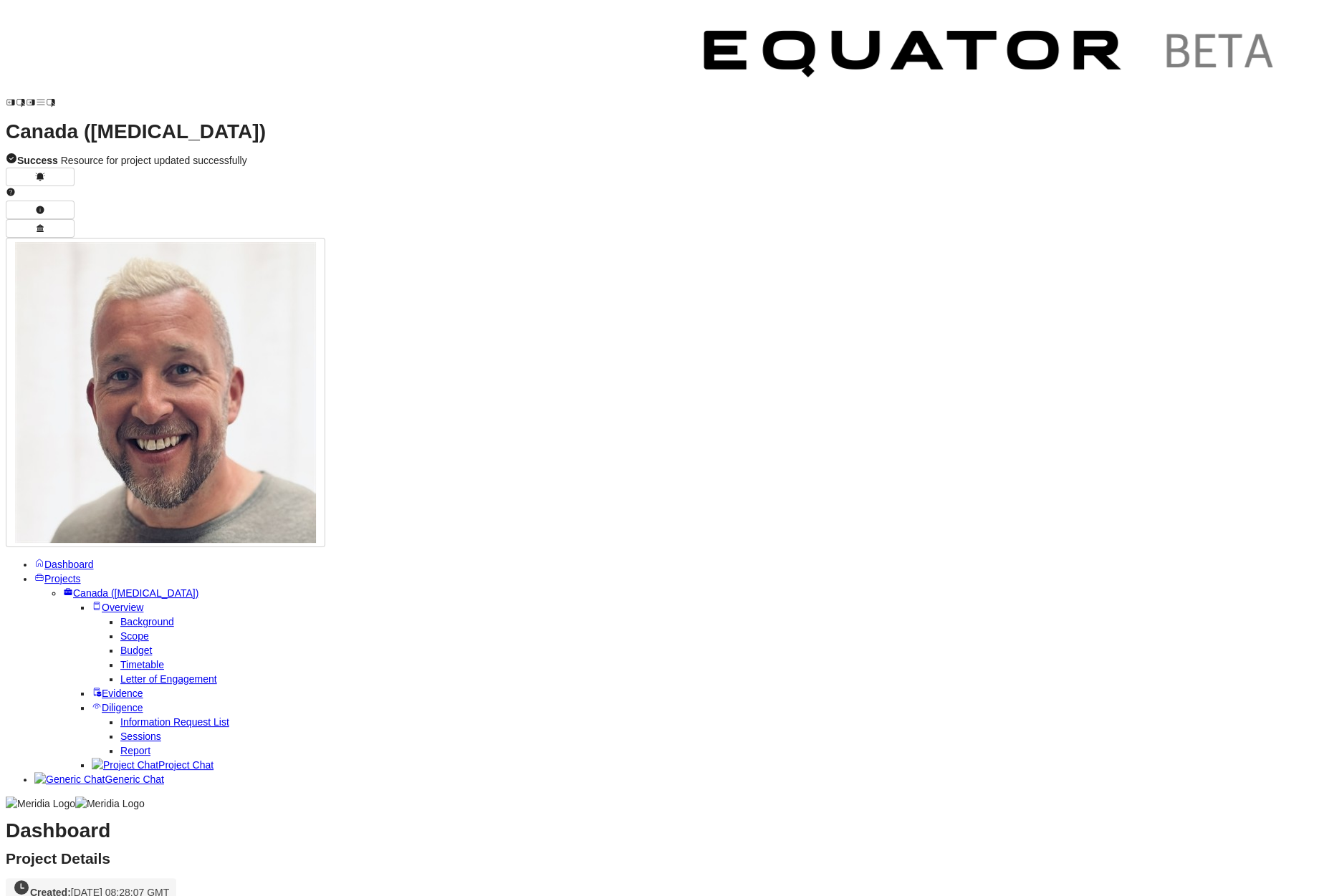
click at [120, 673] on span "Letter of Engagement" at bounding box center [168, 679] width 97 height 12
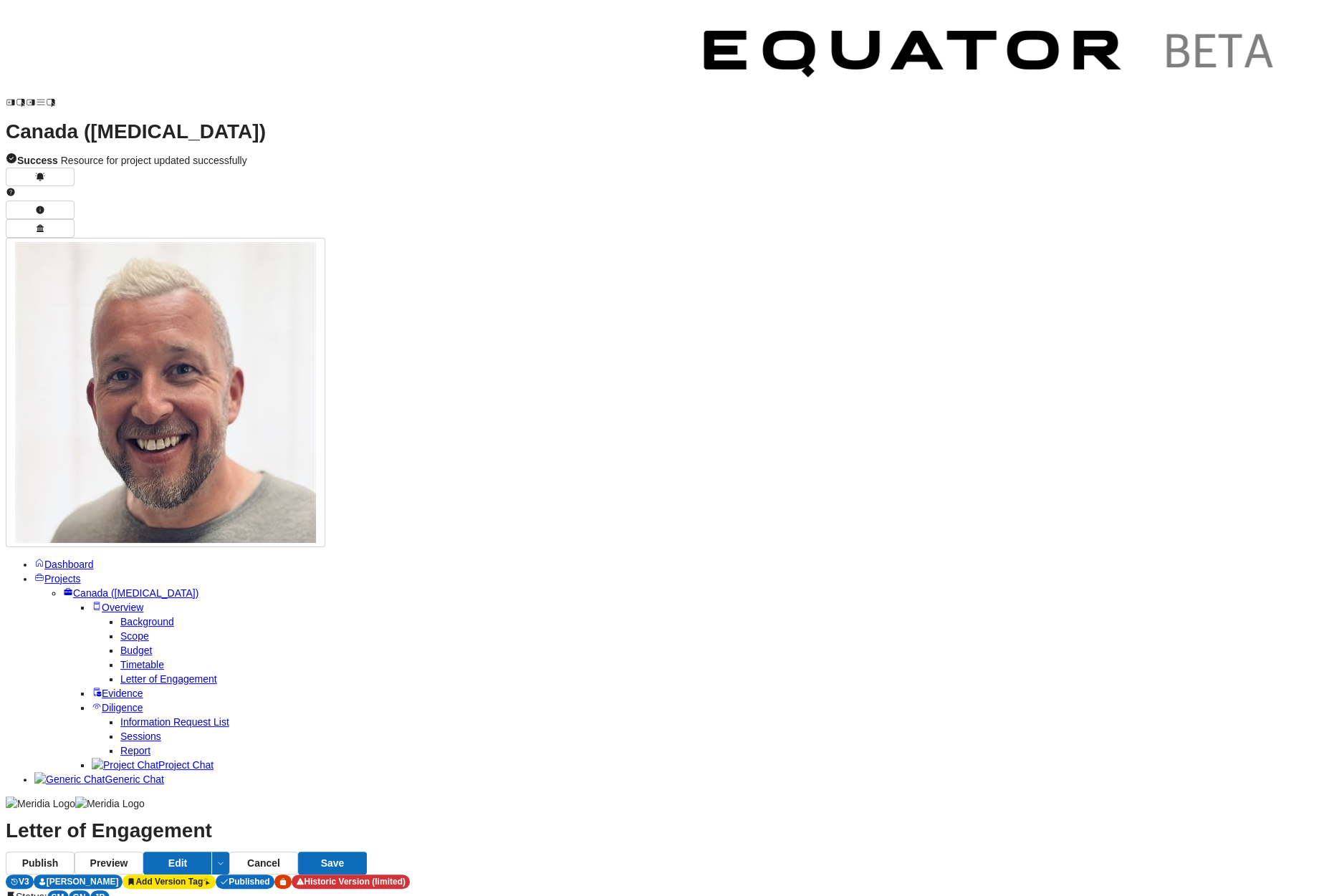
scroll to position [1862, 0]
click at [77, 573] on link "Projects" at bounding box center [58, 579] width 47 height 12
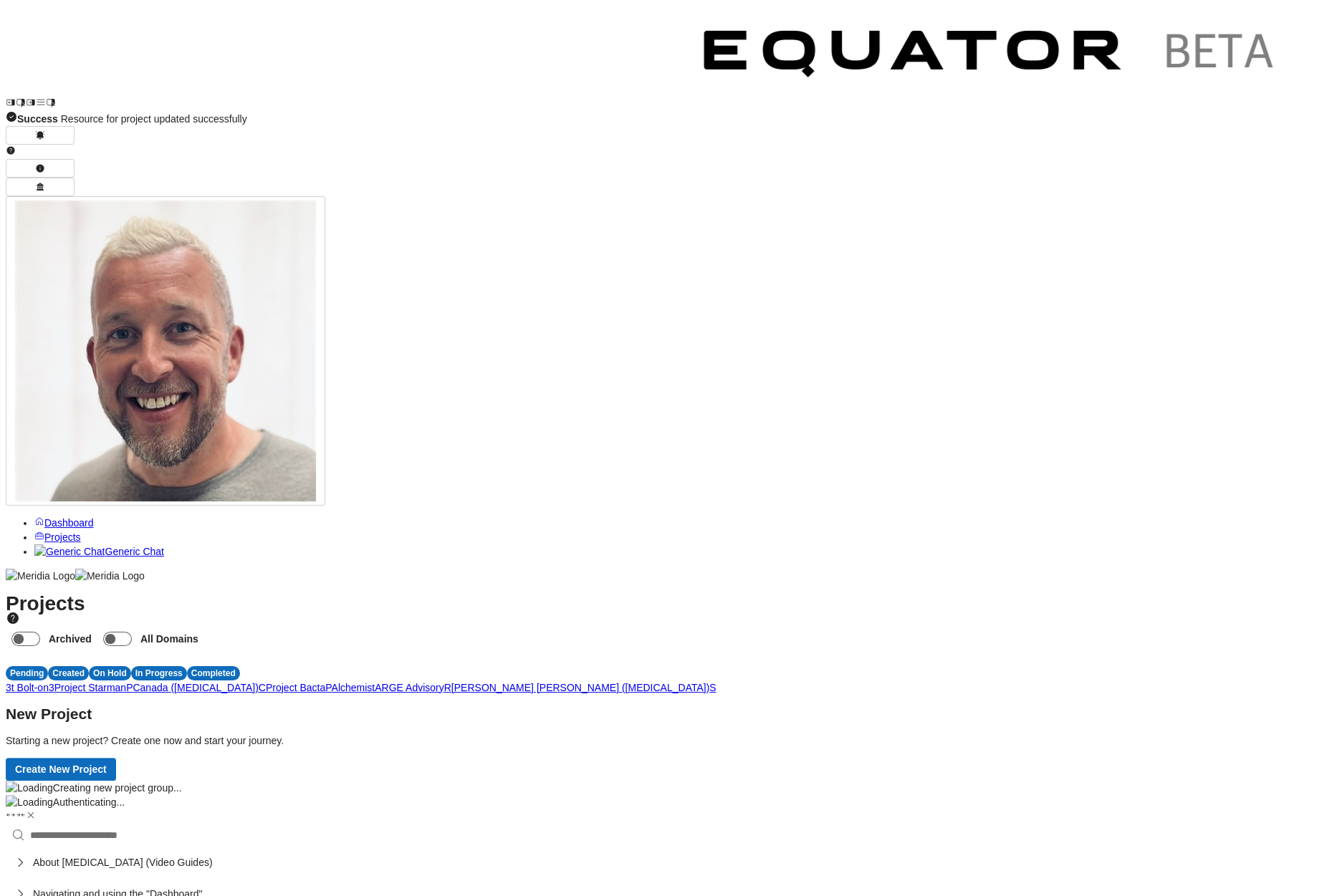
click at [132, 682] on span "P" at bounding box center [129, 688] width 7 height 12
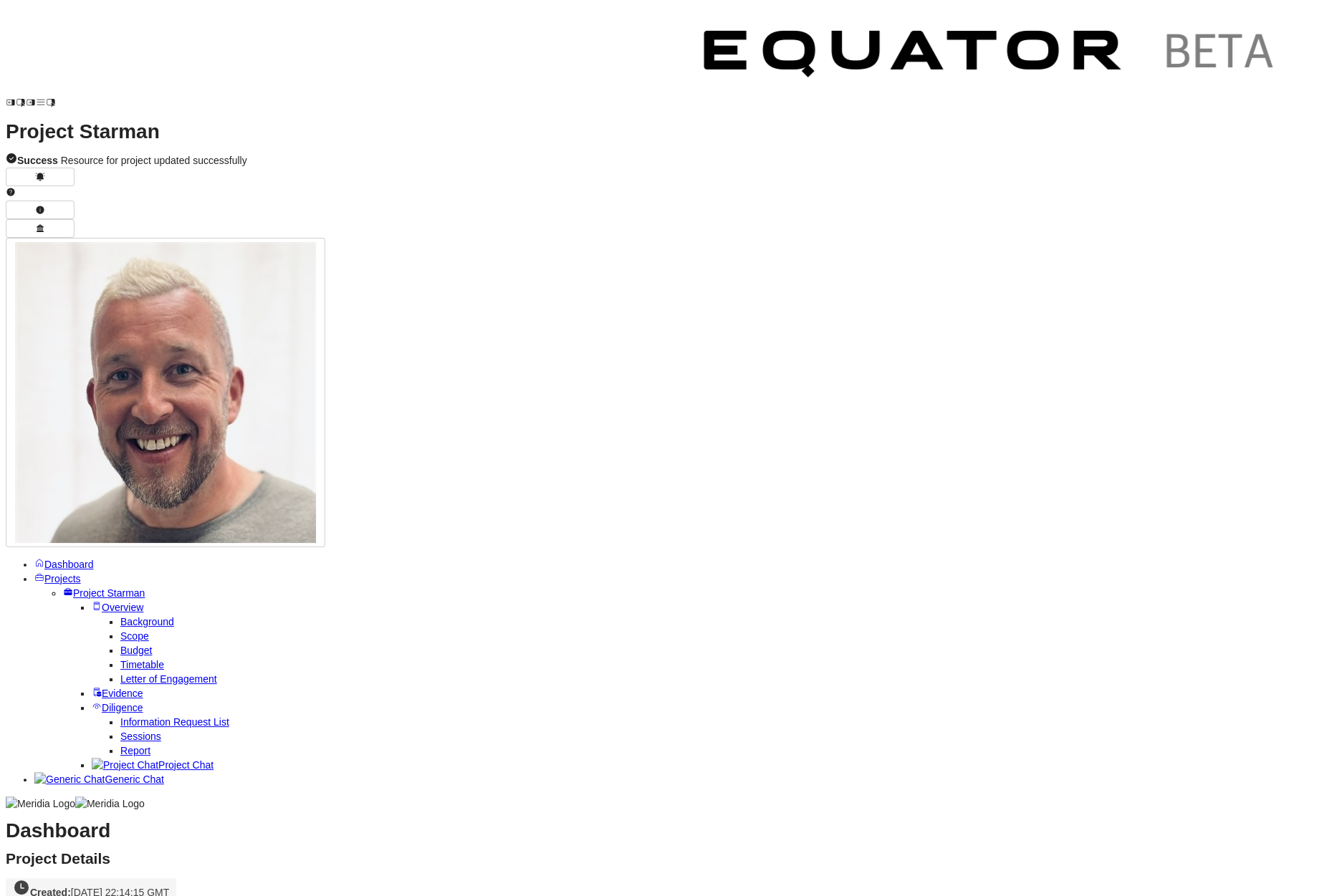
click at [128, 616] on span "Background" at bounding box center [147, 622] width 54 height 12
drag, startPoint x: 266, startPoint y: 225, endPoint x: 1069, endPoint y: 404, distance: 822.7
copy pre "LOR ip dolorsitame co adipiscing el sed doeius tempori - u LA-etdol magnaaliqu …"
click at [81, 573] on link "Projects" at bounding box center [58, 579] width 47 height 12
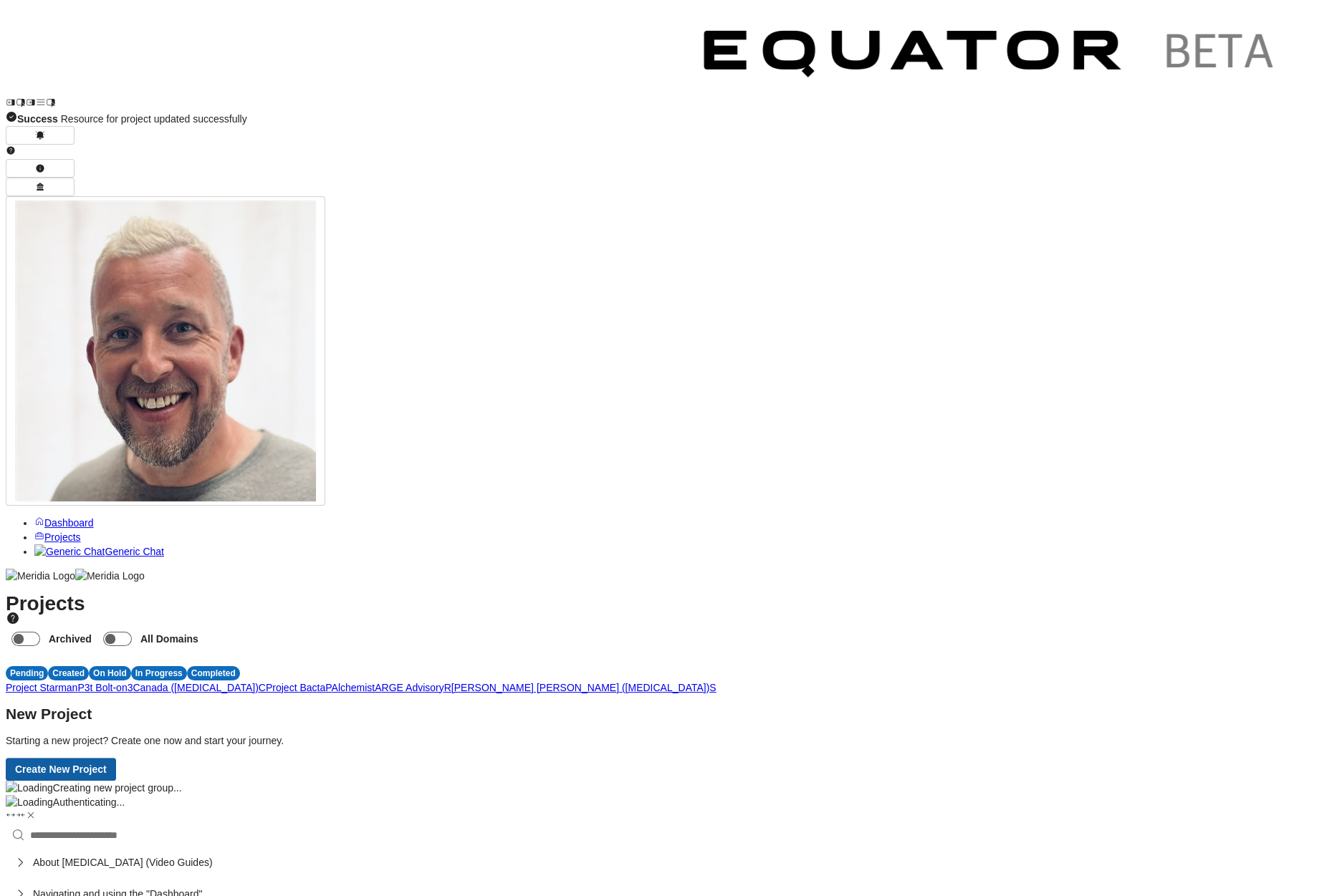
click at [116, 758] on button "Create New Project" at bounding box center [61, 769] width 110 height 23
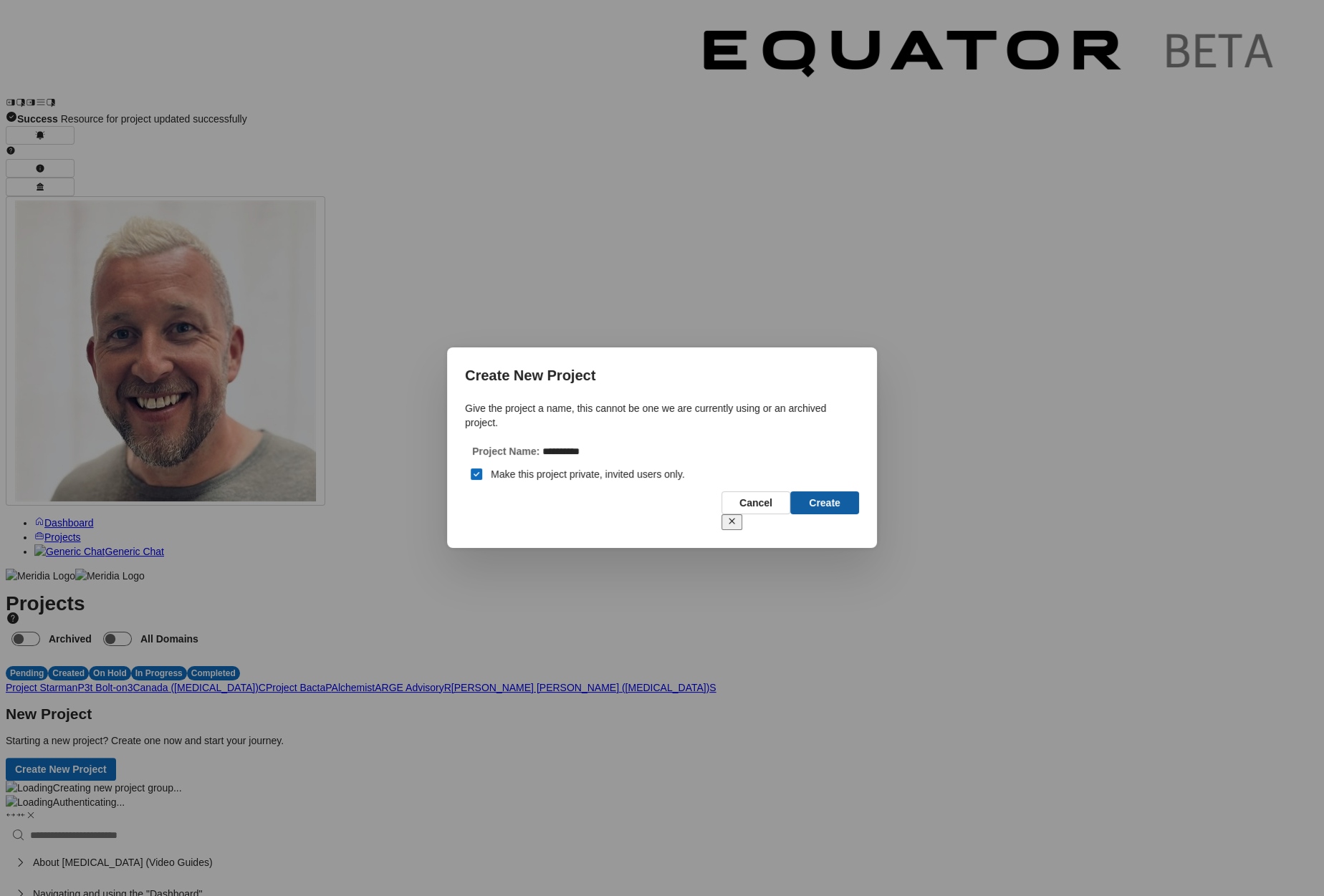
type input "**********"
click at [811, 514] on button "Create" at bounding box center [824, 502] width 69 height 23
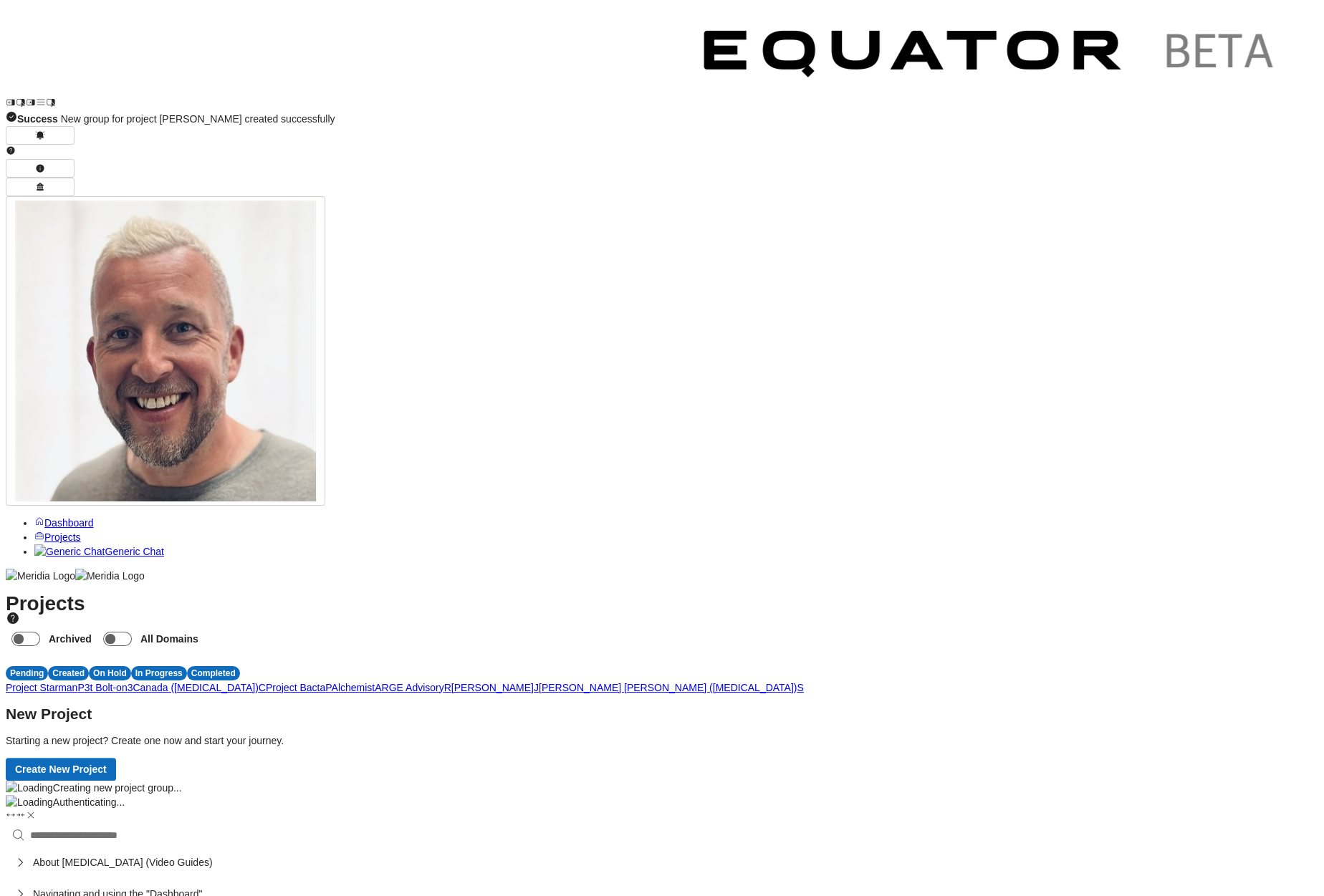
click at [539, 682] on span "J" at bounding box center [536, 688] width 5 height 12
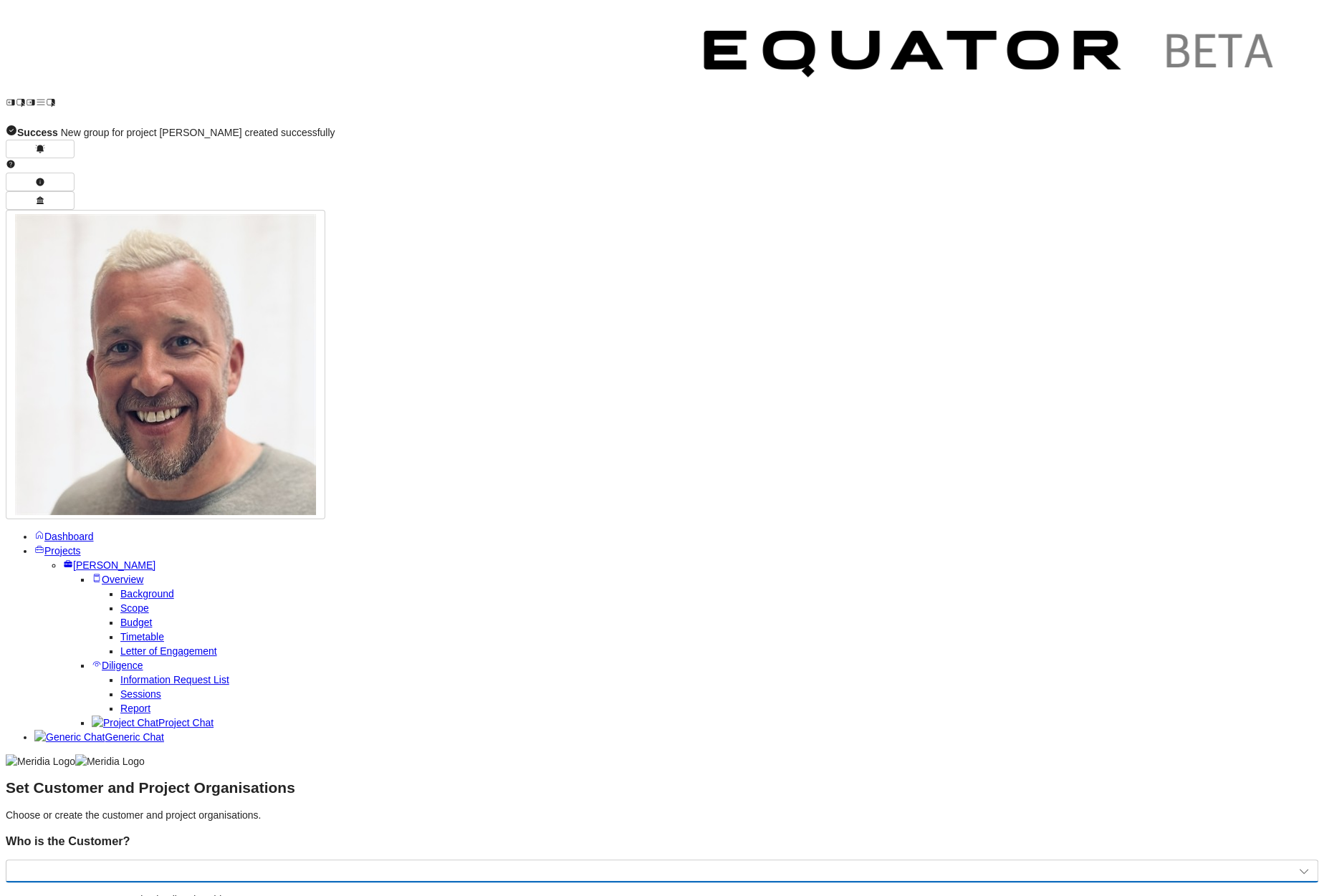
click at [753, 784] on select "**********" at bounding box center [662, 870] width 1312 height 23
select select "**********"
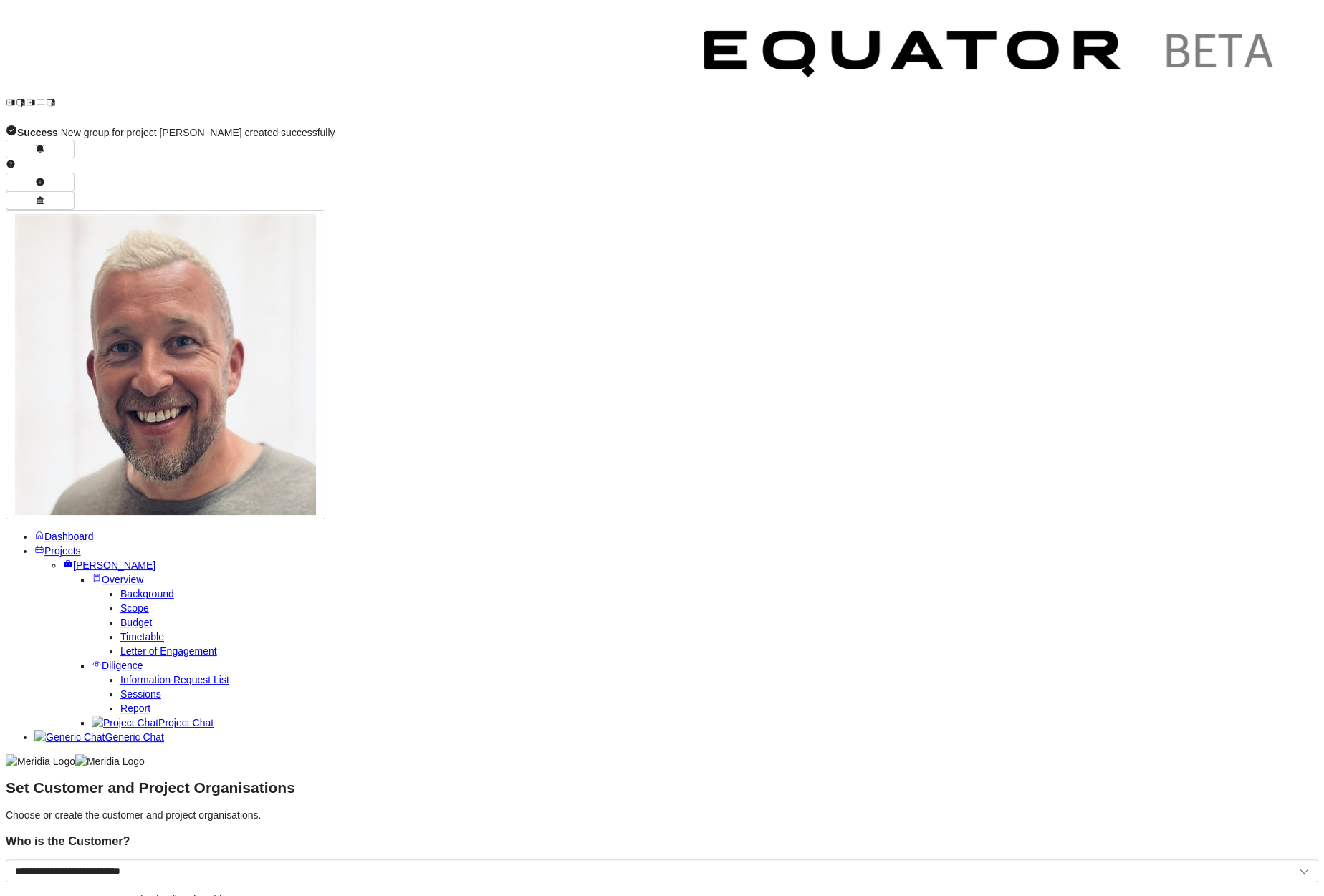
select select "**********"
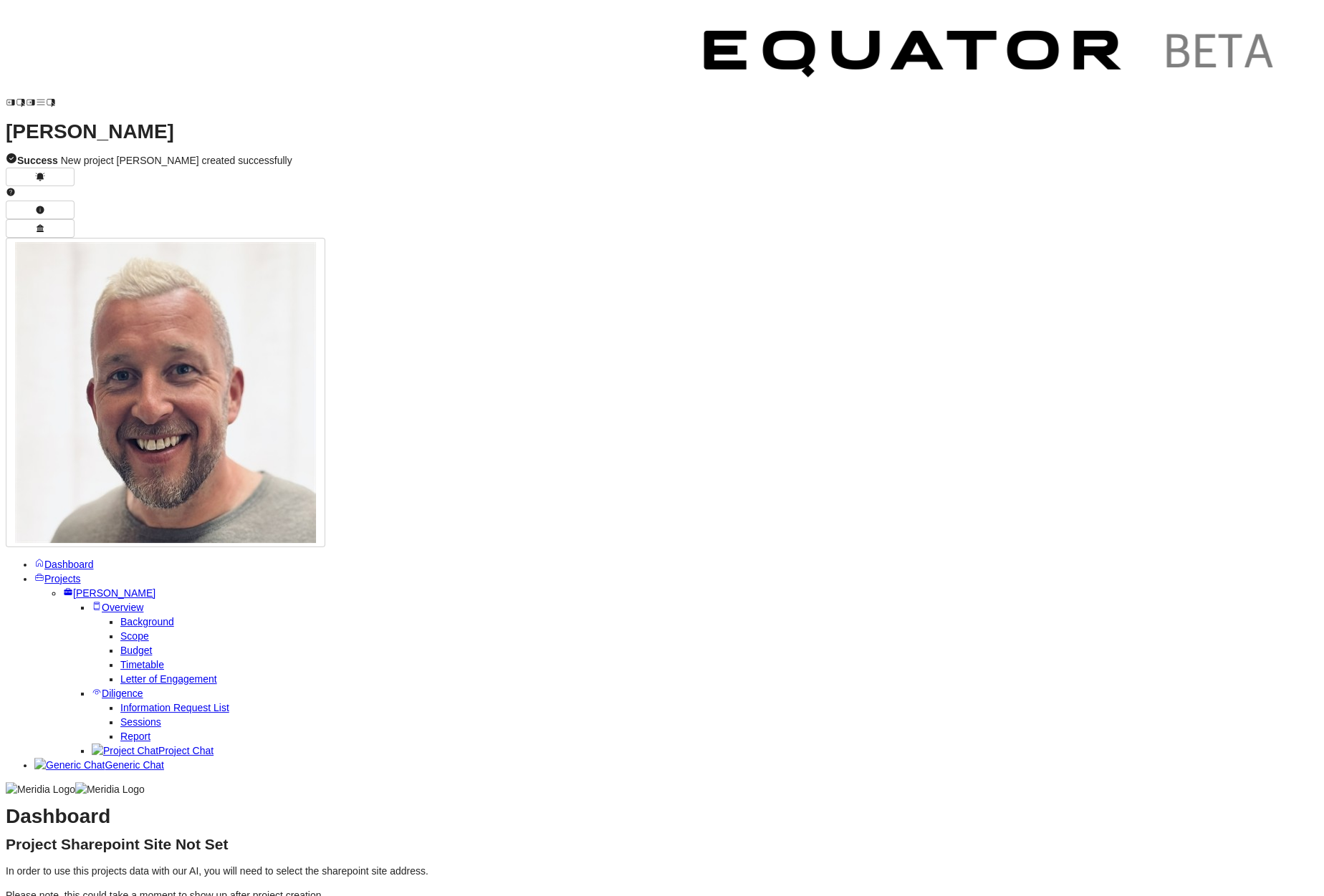
select select "**********"
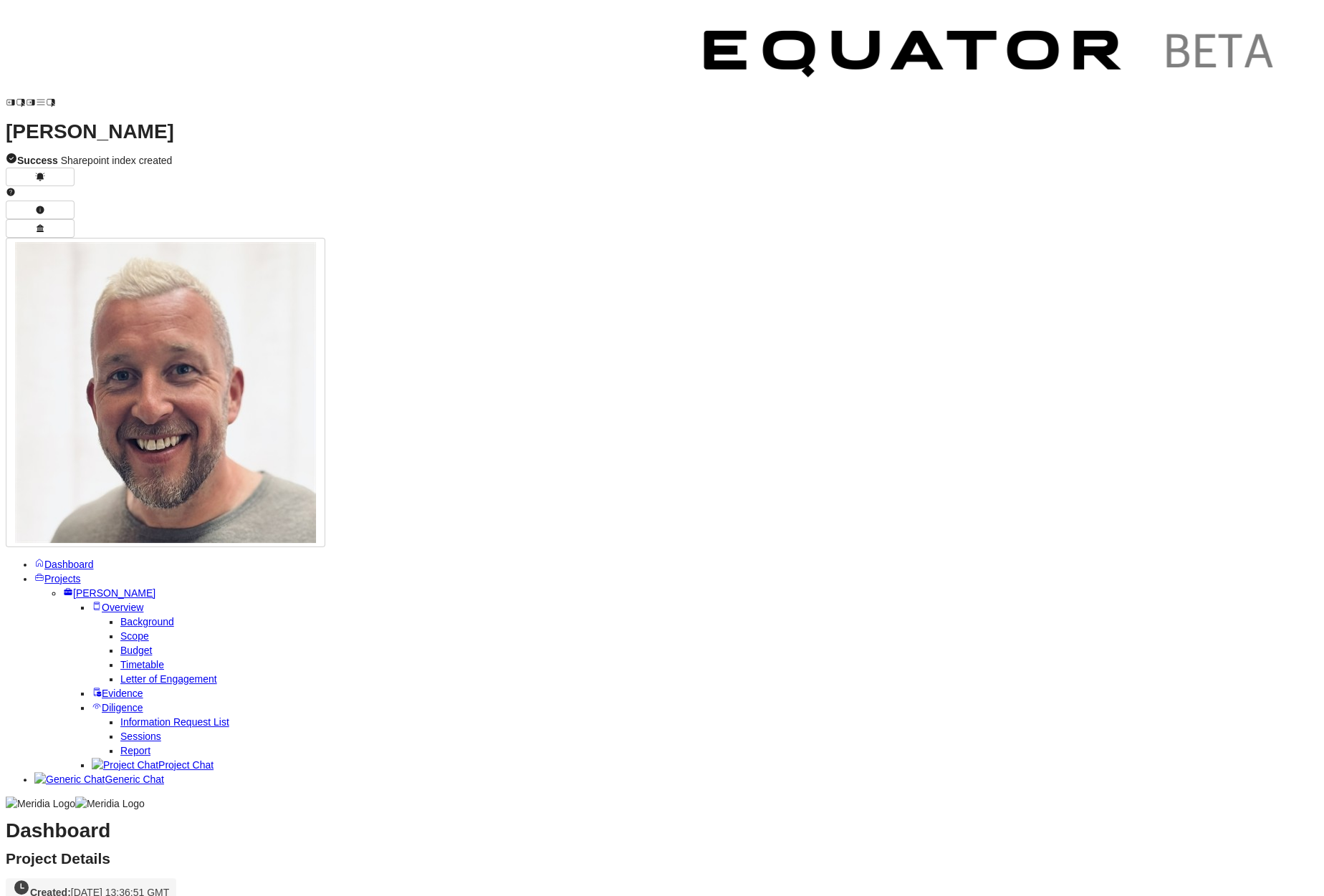
click at [130, 616] on span "Background" at bounding box center [147, 622] width 54 height 12
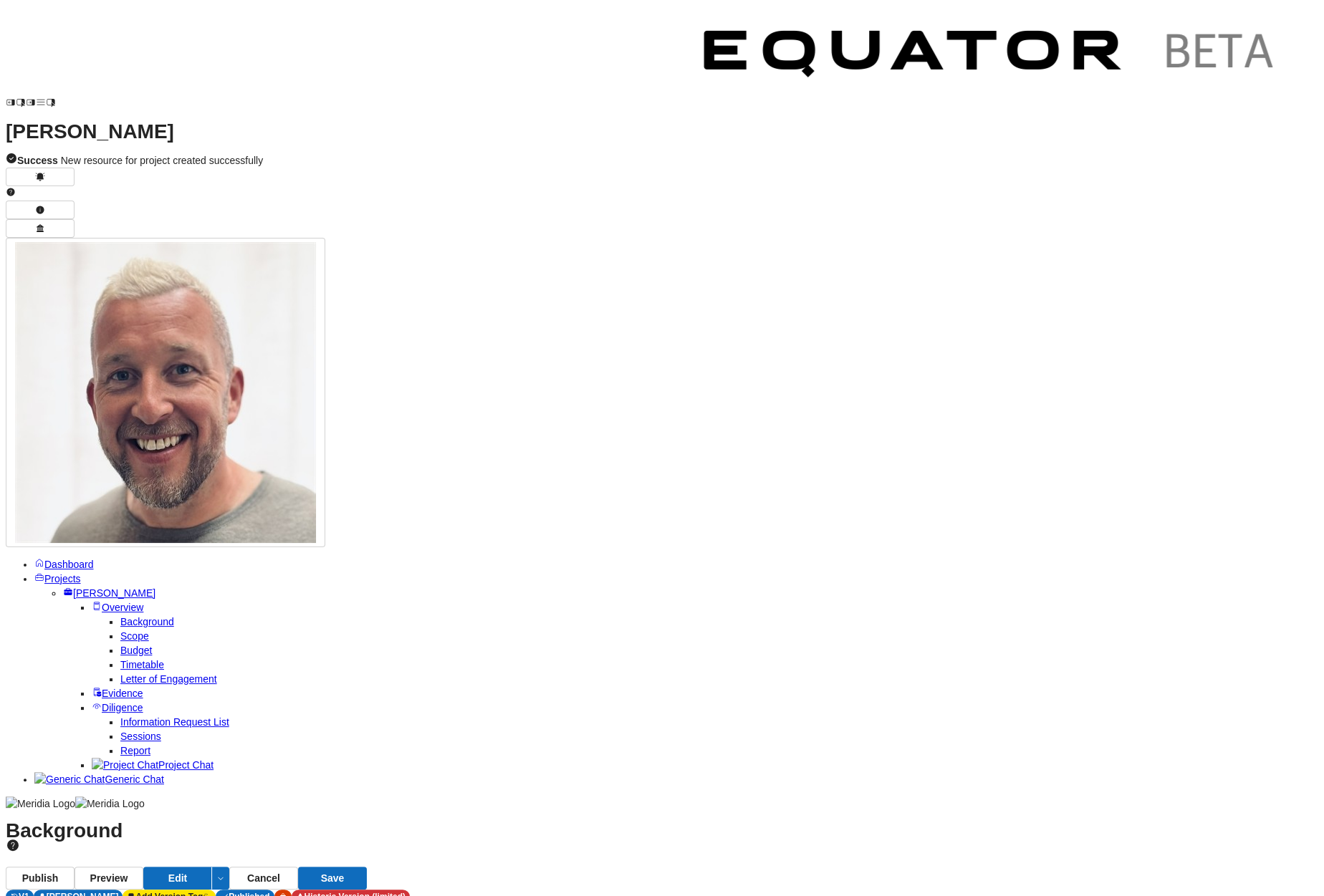
paste textarea "**********"
type textarea "**********"
click at [366, 784] on button "Save" at bounding box center [332, 878] width 69 height 23
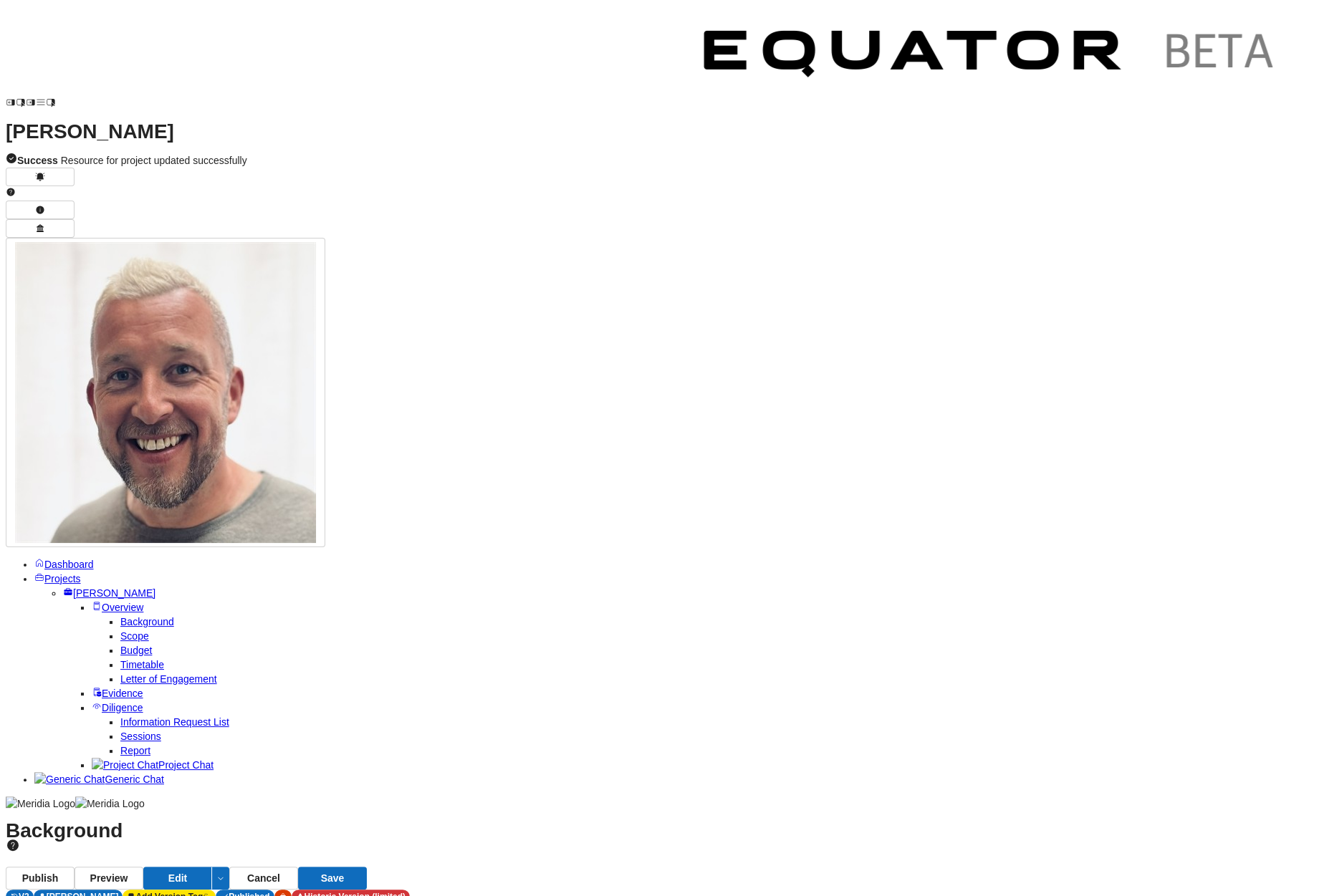
click at [75, 784] on button "Publish" at bounding box center [40, 878] width 69 height 23
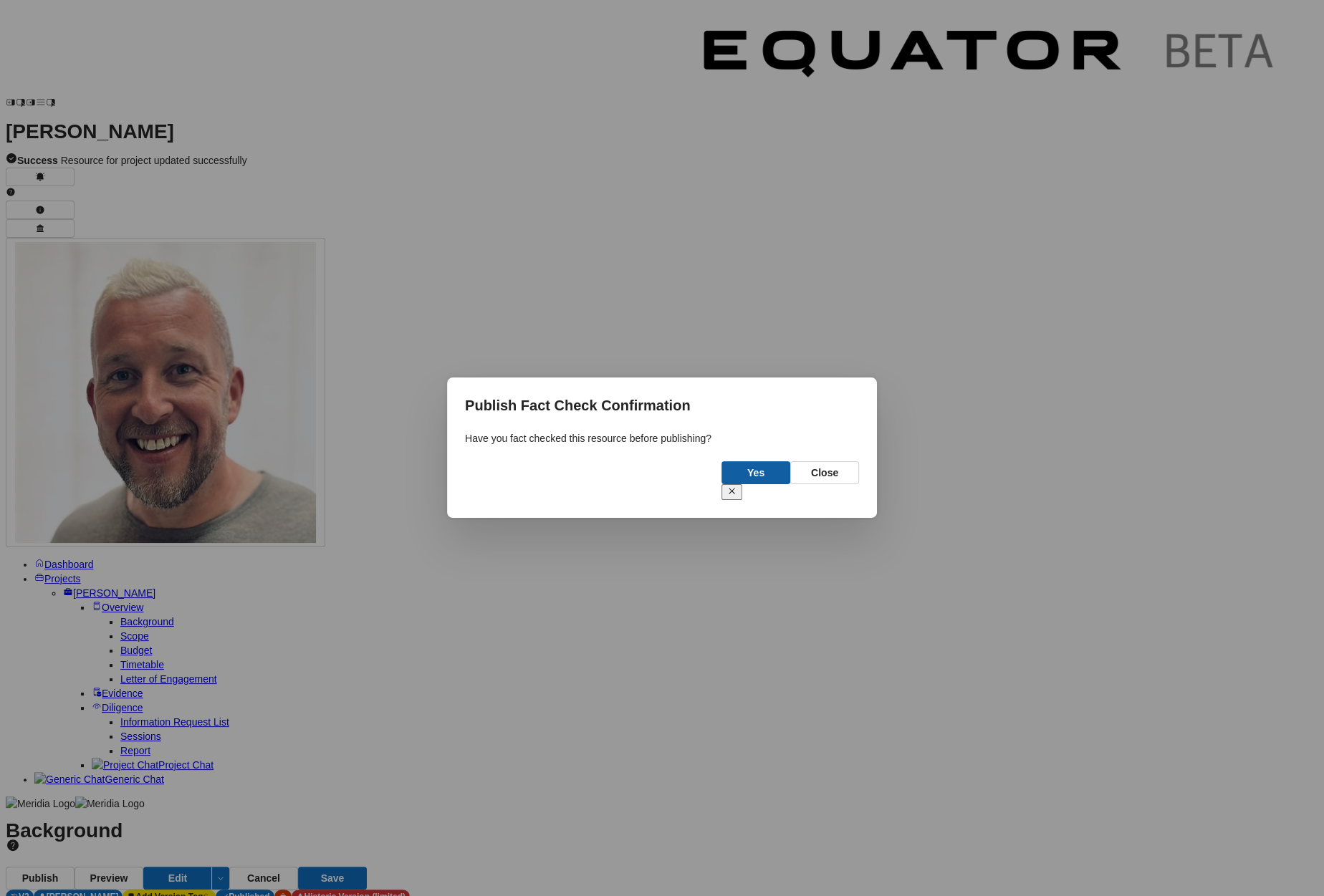
click at [755, 481] on button "Yes" at bounding box center [755, 472] width 69 height 23
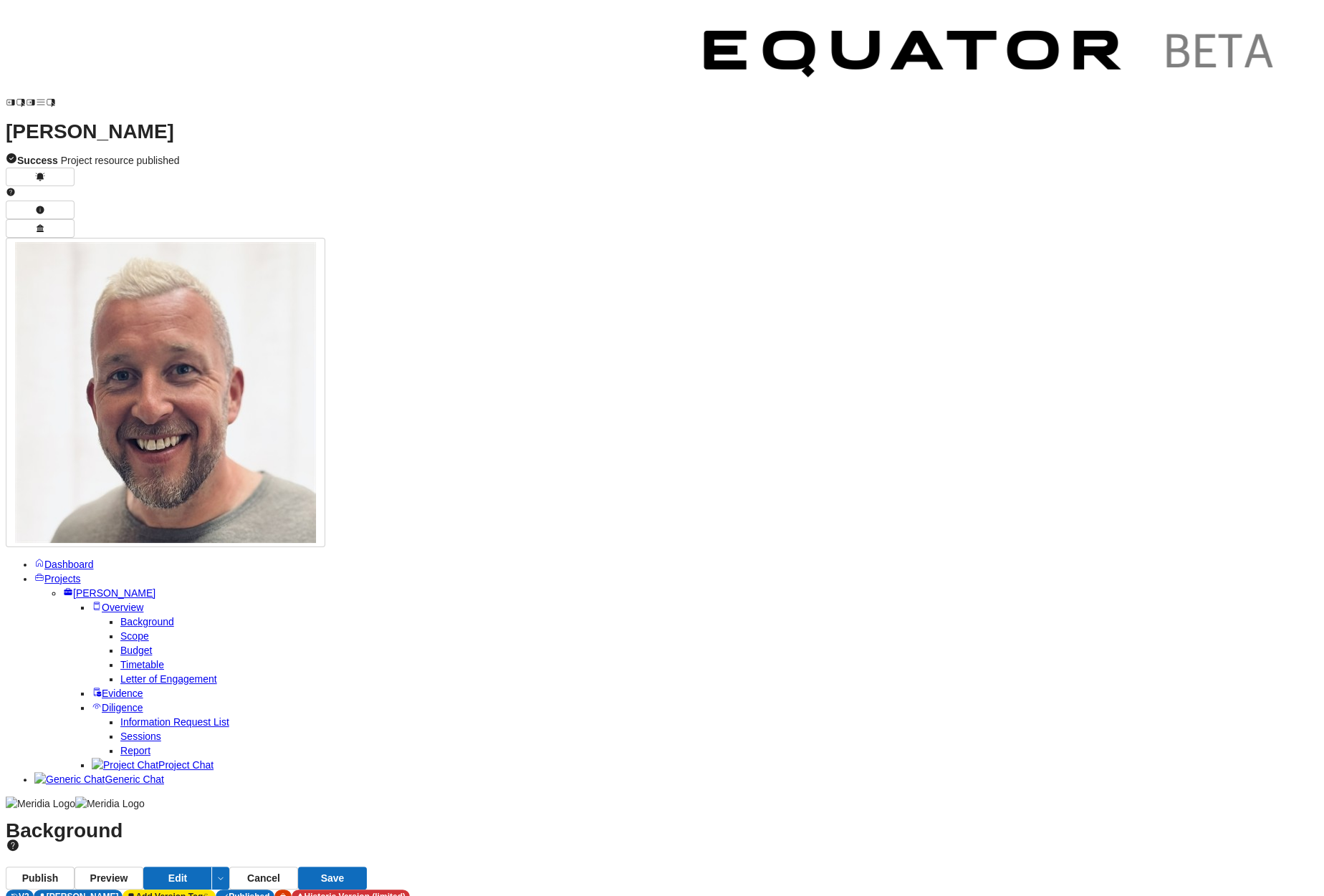
click at [126, 630] on span "Scope" at bounding box center [134, 636] width 29 height 12
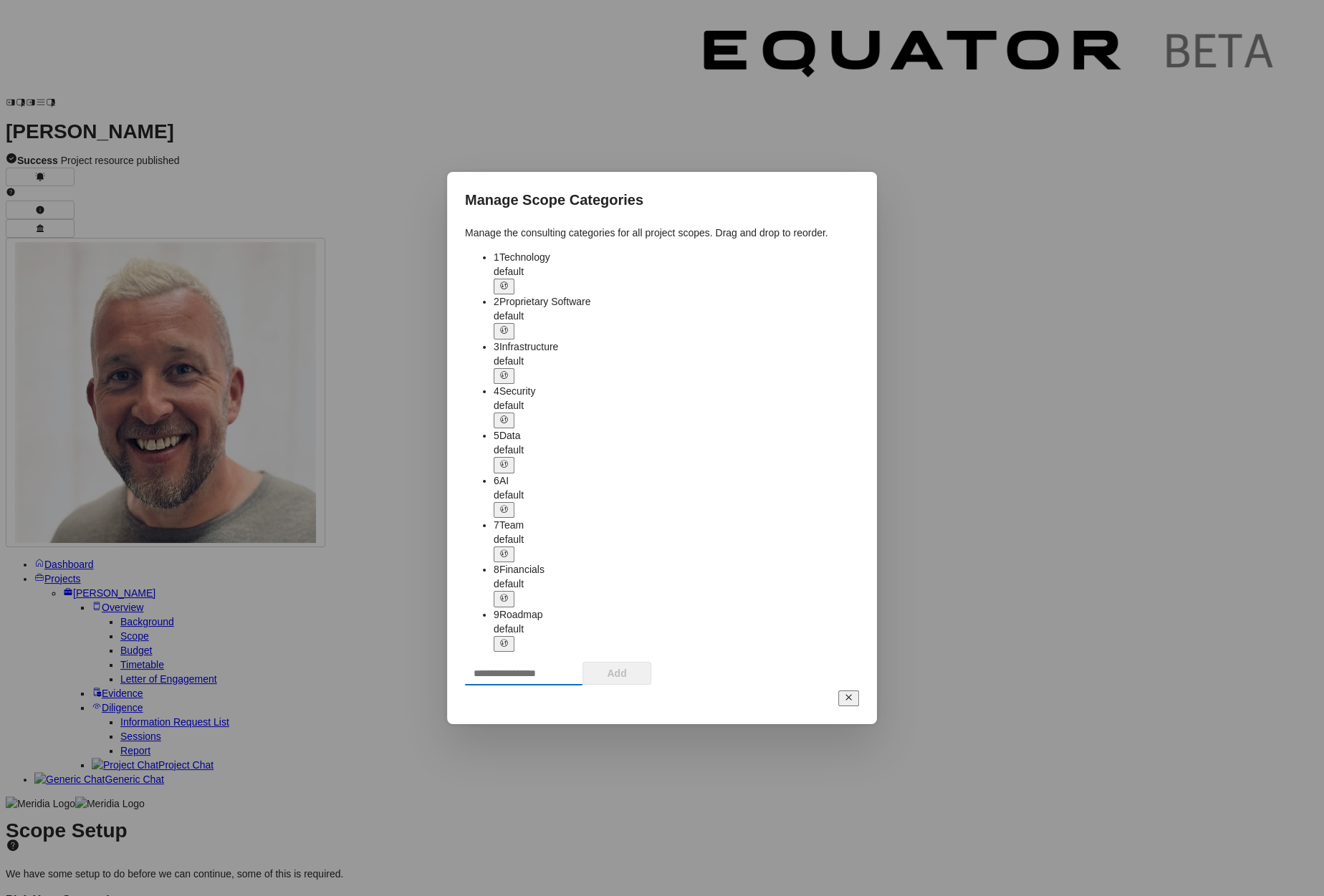
click at [510, 662] on input "text" at bounding box center [523, 673] width 117 height 23
type input "******"
click at [651, 662] on button "Add" at bounding box center [616, 673] width 69 height 23
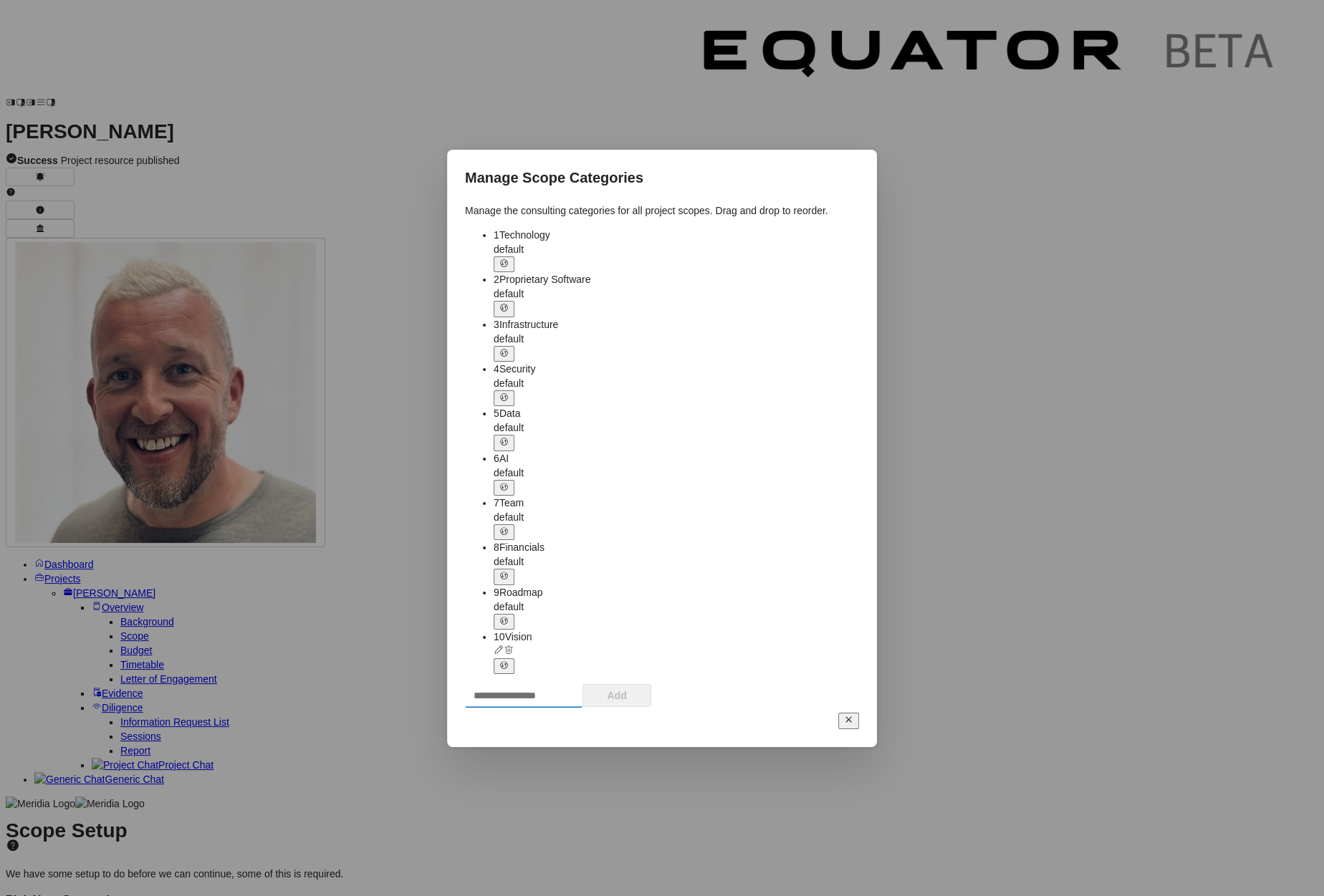
click at [582, 684] on input "text" at bounding box center [523, 695] width 117 height 23
type input "**********"
click at [651, 684] on button "Add" at bounding box center [616, 695] width 69 height 23
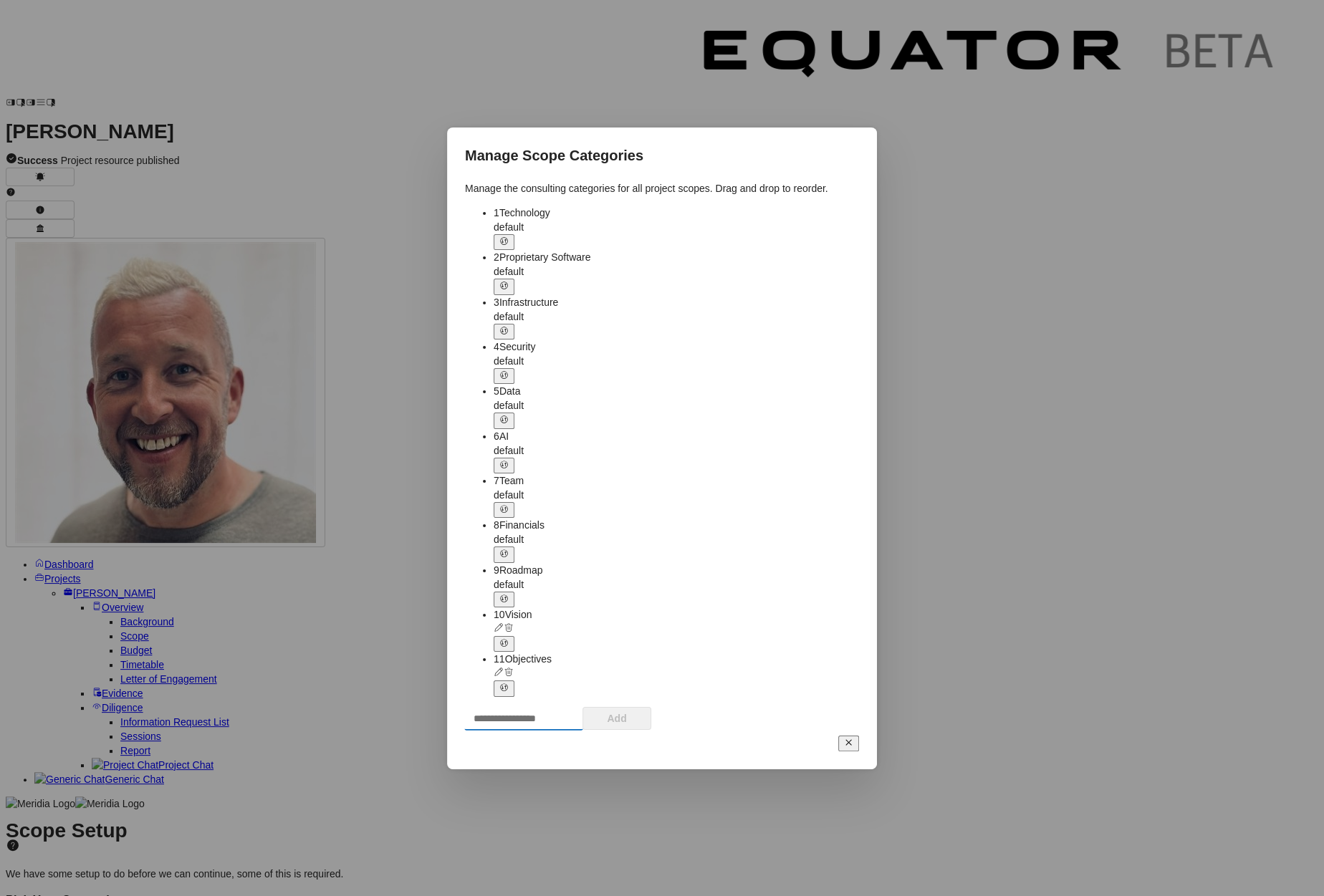
click at [582, 706] on input "text" at bounding box center [523, 717] width 117 height 23
type input "**********"
click at [651, 706] on button "Add" at bounding box center [616, 717] width 69 height 23
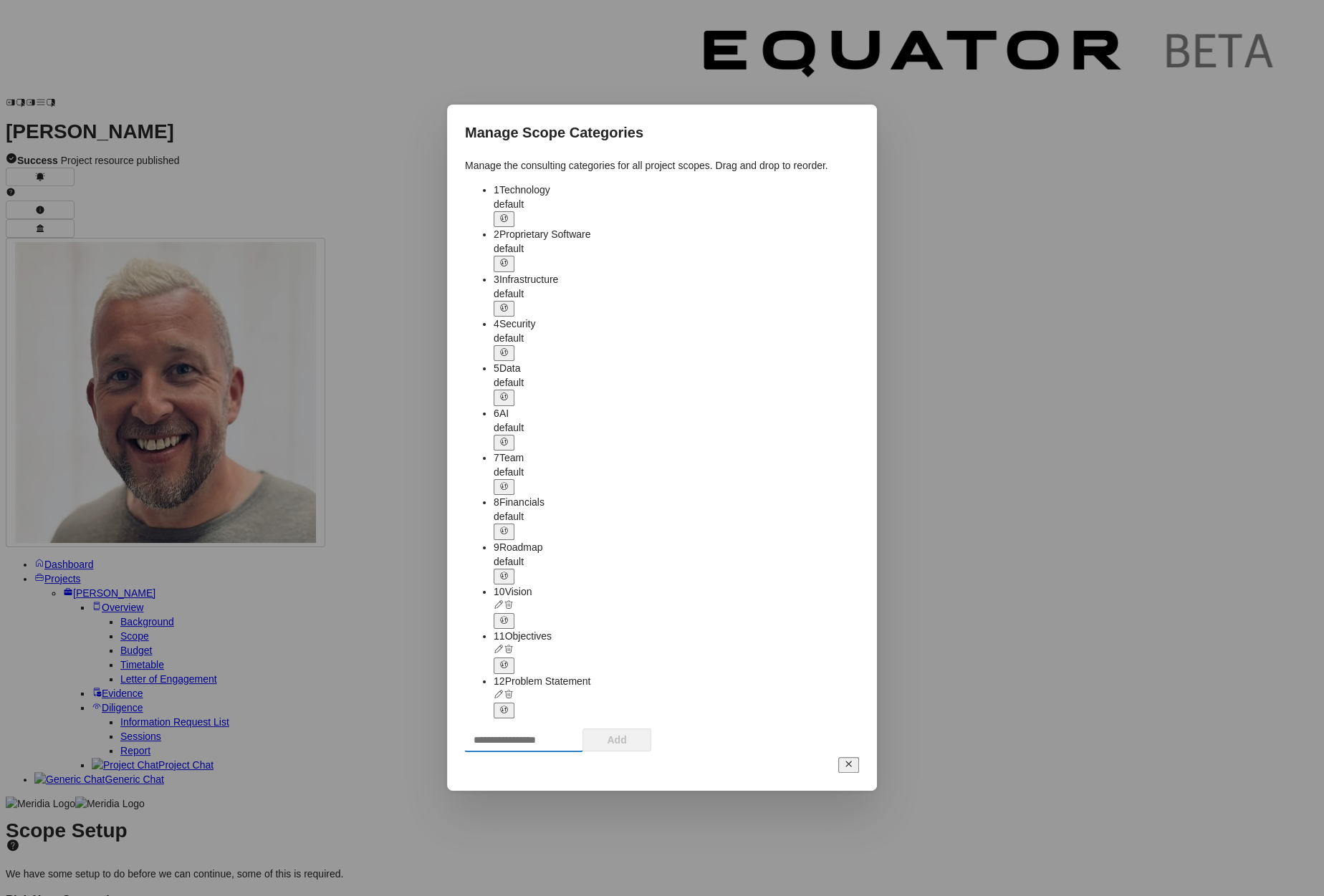
click at [582, 728] on input "text" at bounding box center [523, 739] width 117 height 23
type input "*"
type input "**********"
click at [651, 728] on button "Add" at bounding box center [616, 739] width 69 height 23
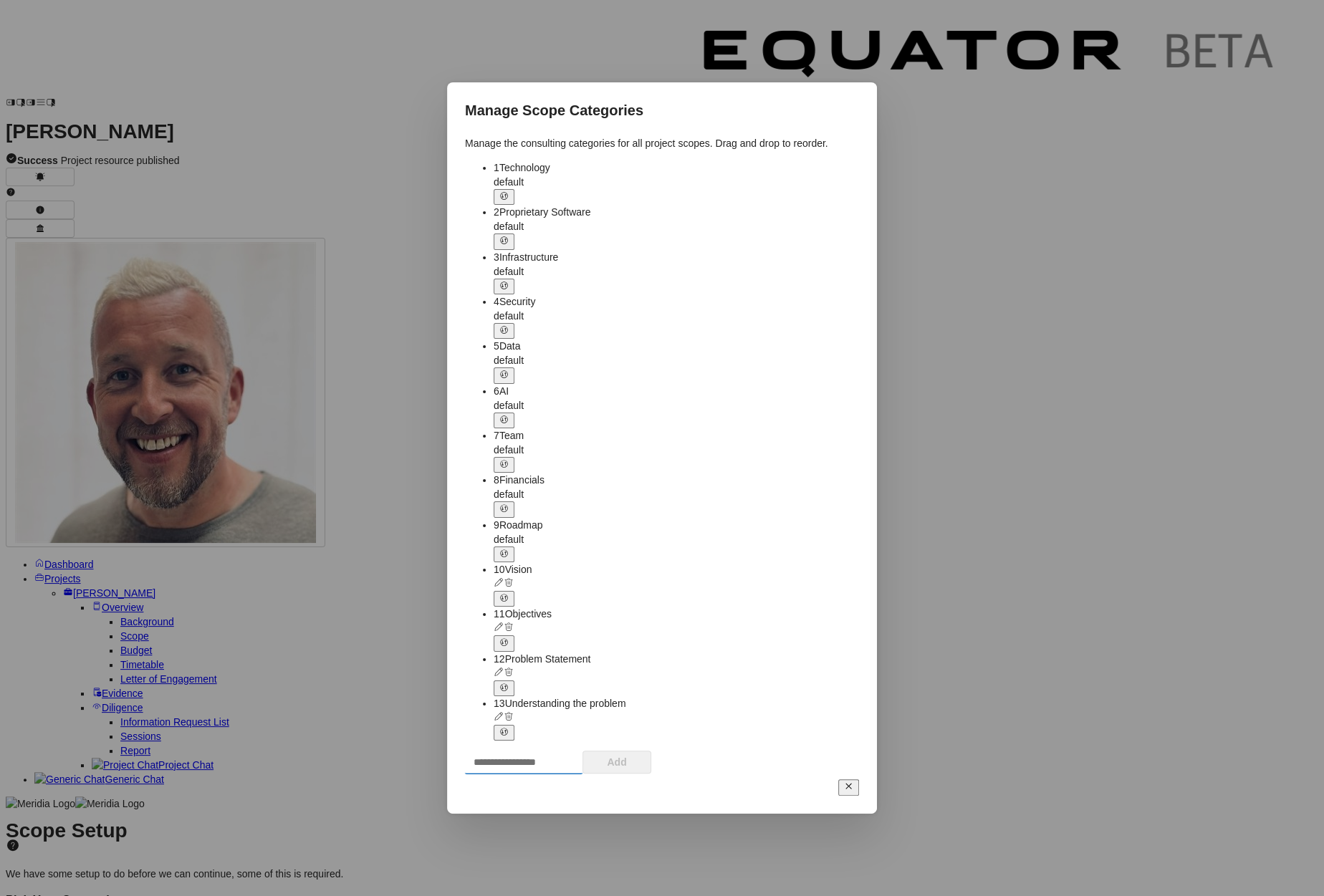
click at [582, 750] on input "text" at bounding box center [523, 762] width 117 height 23
type input "**********"
click at [651, 750] on button "Add" at bounding box center [616, 762] width 69 height 23
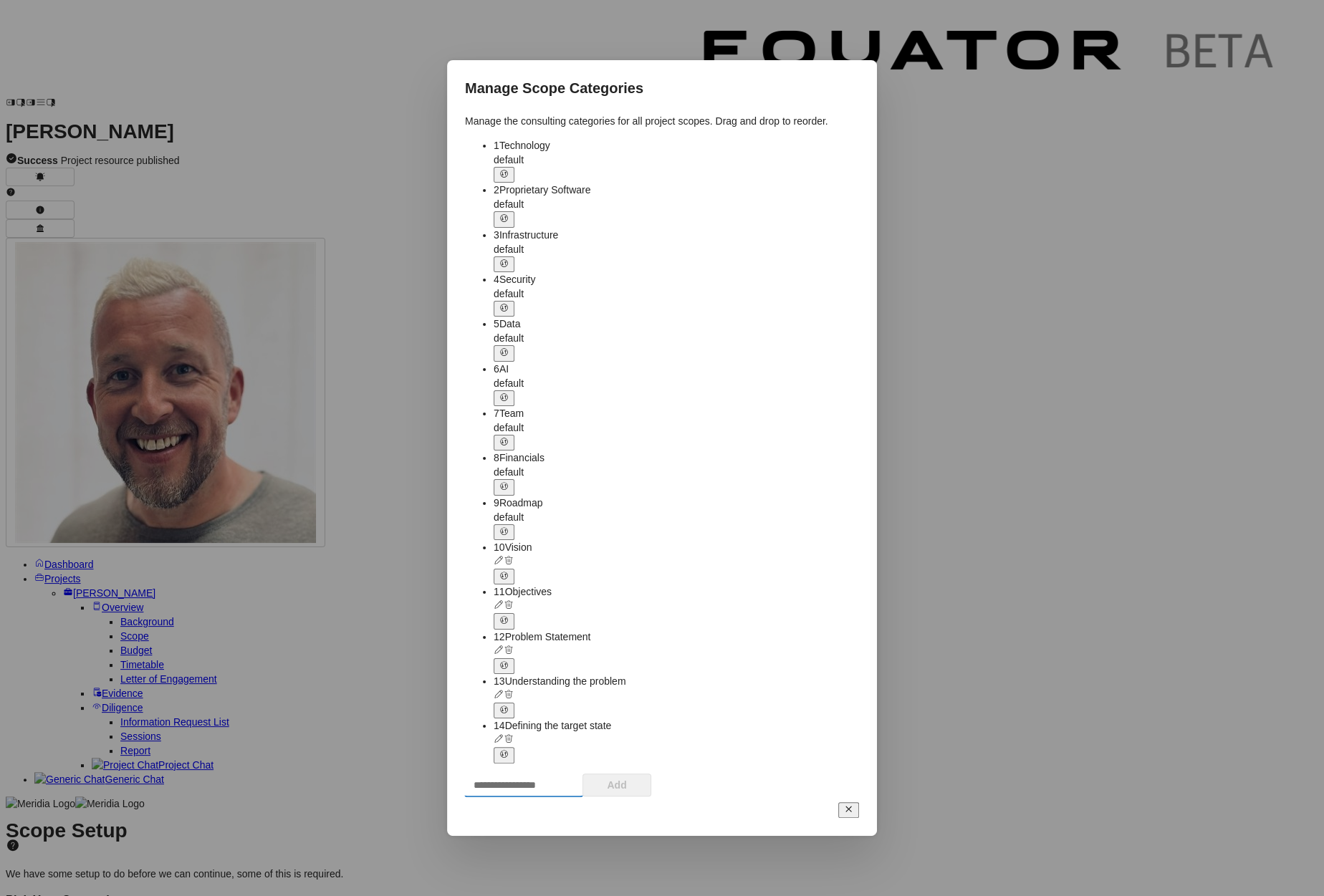
click at [582, 773] on input "text" at bounding box center [523, 784] width 117 height 23
type input "*****"
click at [651, 773] on button "Add" at bounding box center [616, 784] width 69 height 23
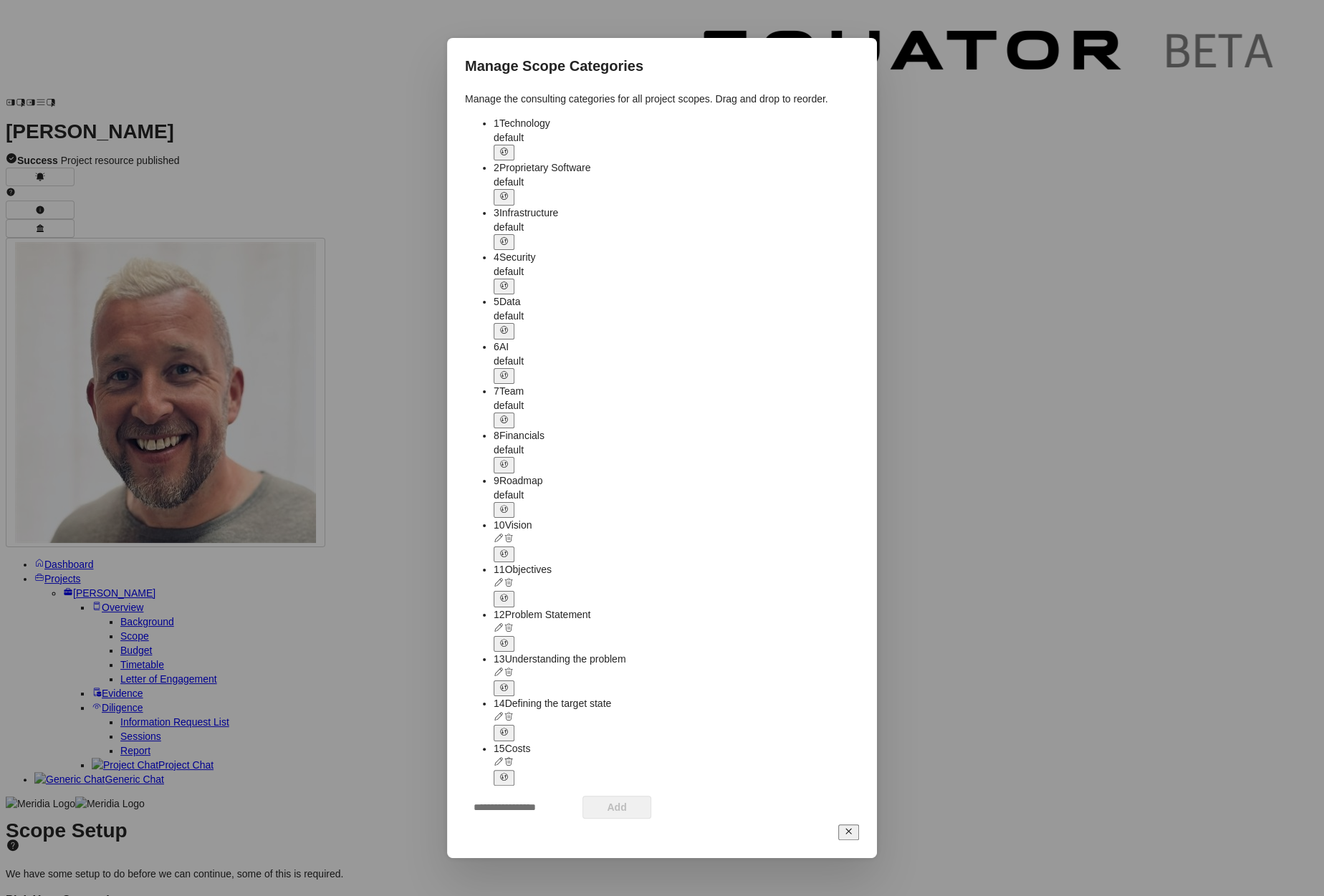
click at [848, 784] on icon at bounding box center [848, 831] width 10 height 10
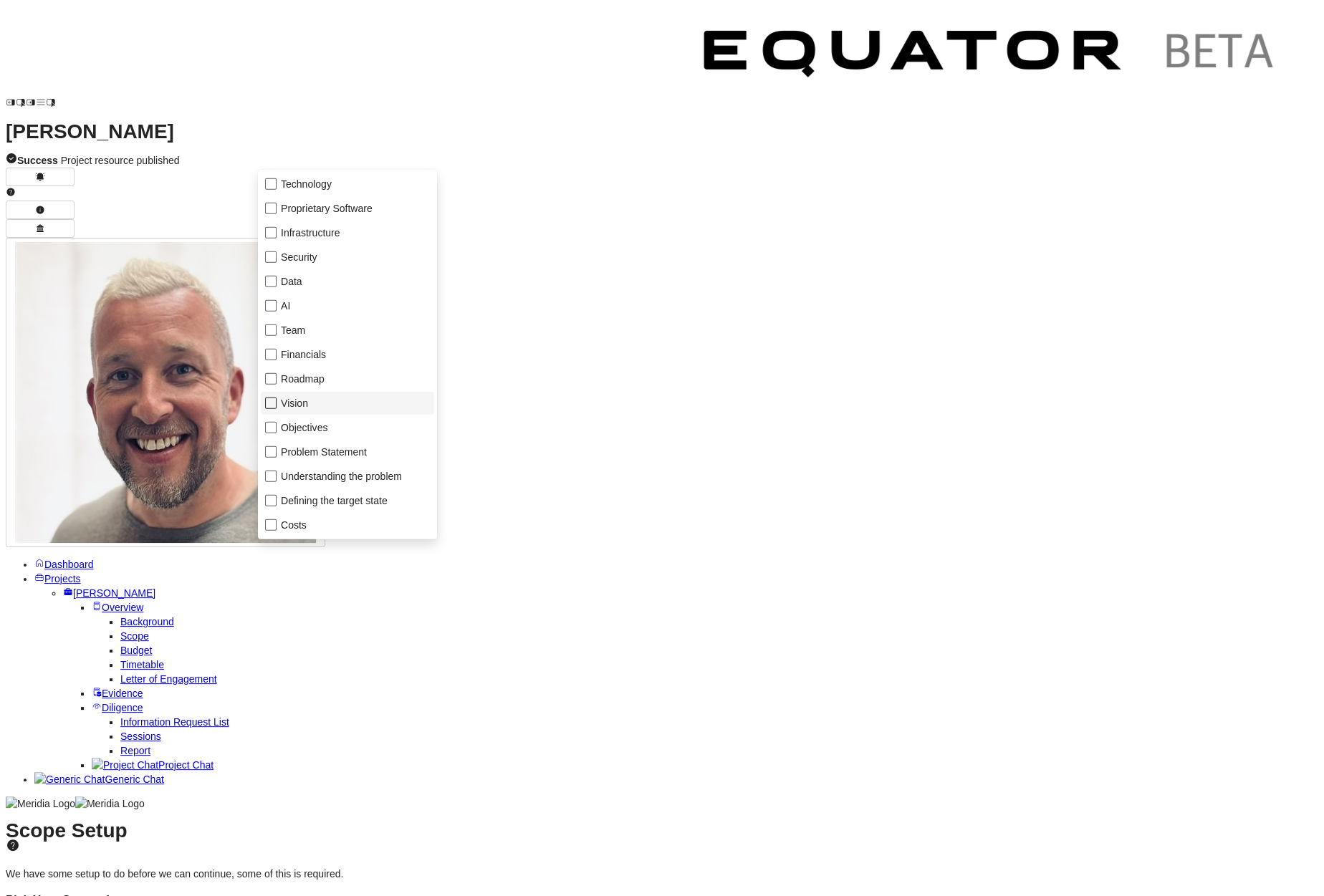
click at [275, 406] on span at bounding box center [271, 403] width 12 height 12
click at [274, 423] on span at bounding box center [271, 428] width 12 height 12
click at [273, 450] on span at bounding box center [271, 452] width 12 height 12
click at [272, 468] on div "Understanding the problem" at bounding box center [347, 476] width 174 height 23
click at [272, 496] on span at bounding box center [271, 501] width 12 height 12
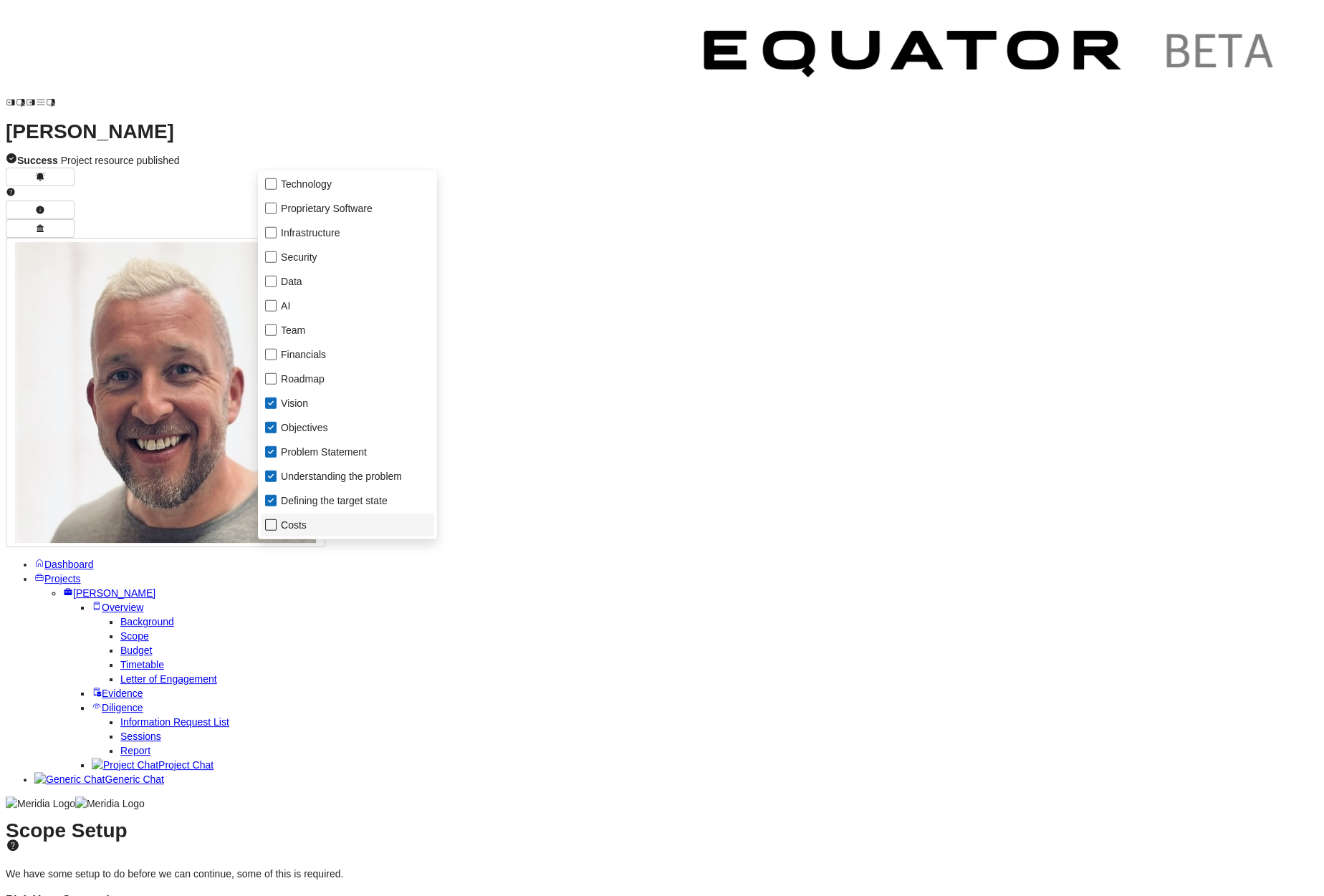
click at [272, 525] on span at bounding box center [271, 525] width 12 height 12
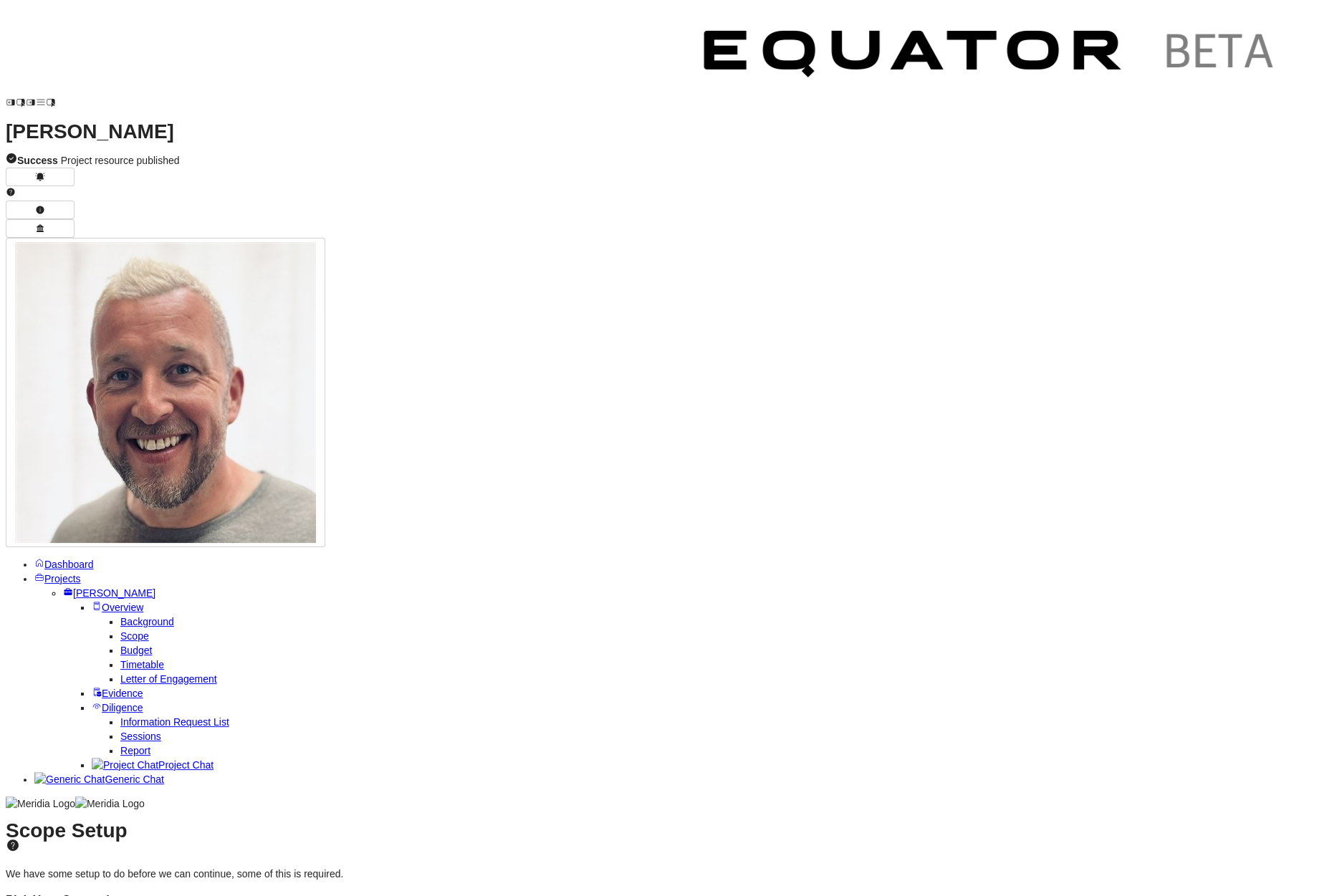
click at [366, 784] on button "Save" at bounding box center [332, 878] width 69 height 23
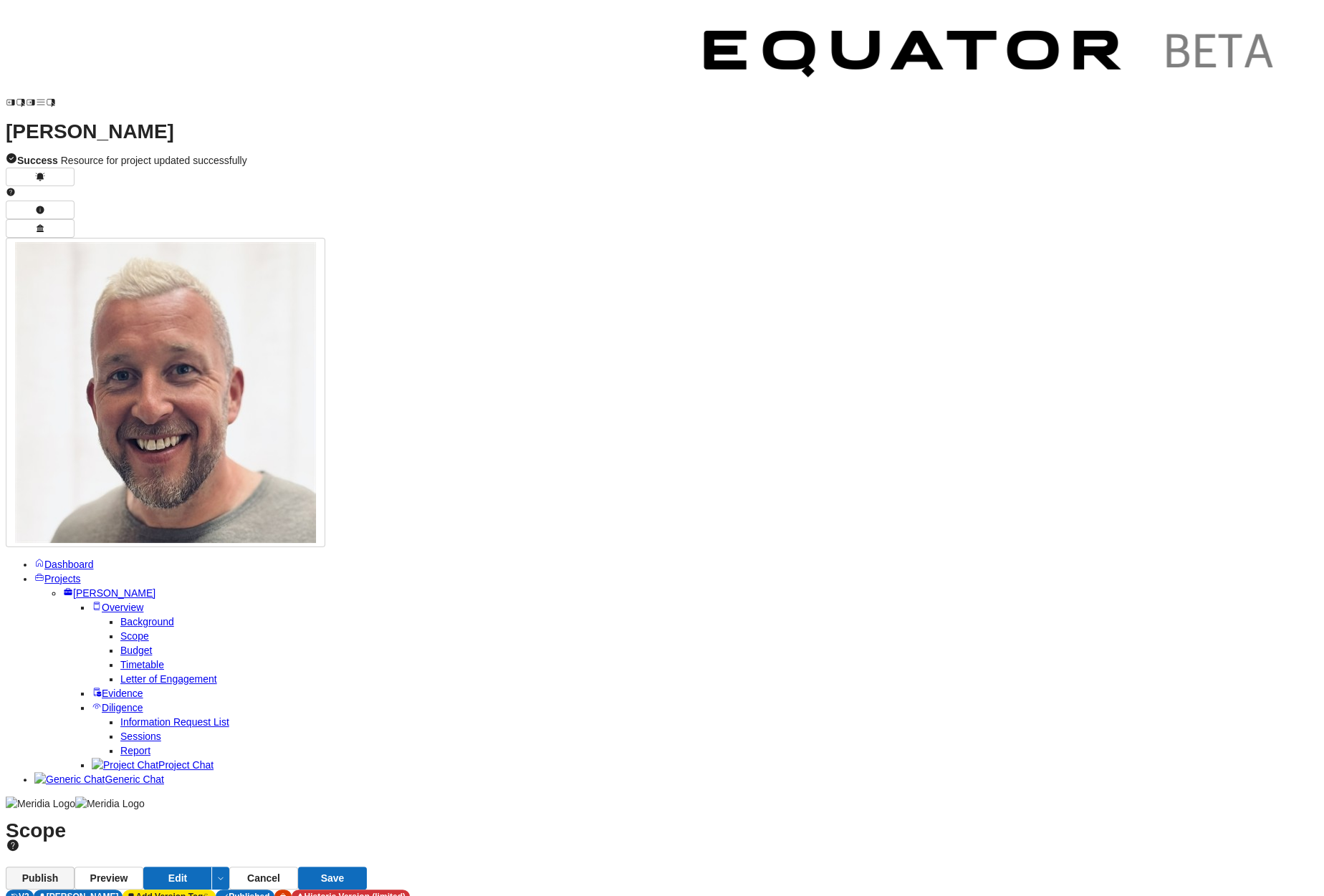
click at [75, 784] on button "Publish" at bounding box center [40, 878] width 69 height 23
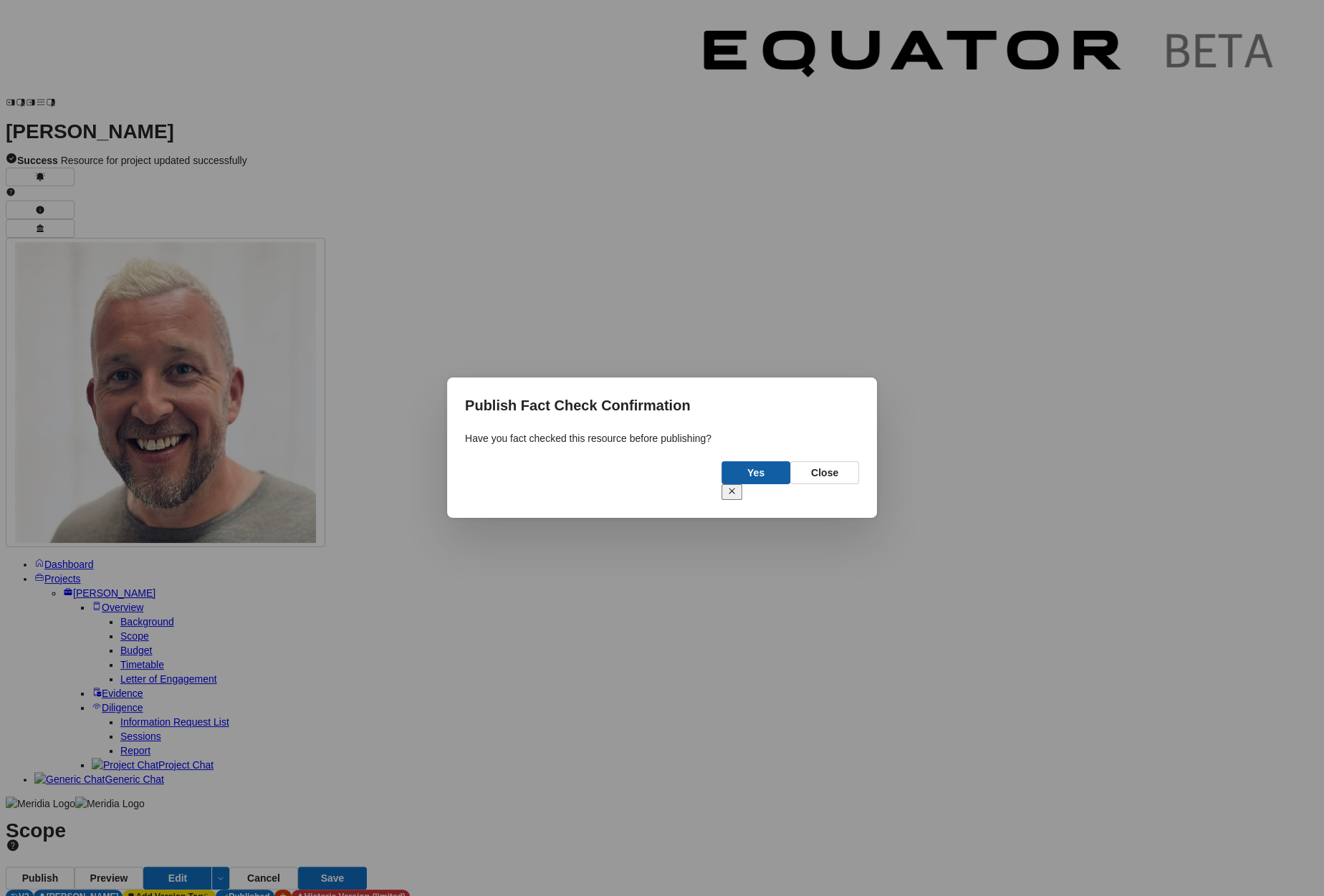
click at [745, 475] on button "Yes" at bounding box center [755, 472] width 69 height 23
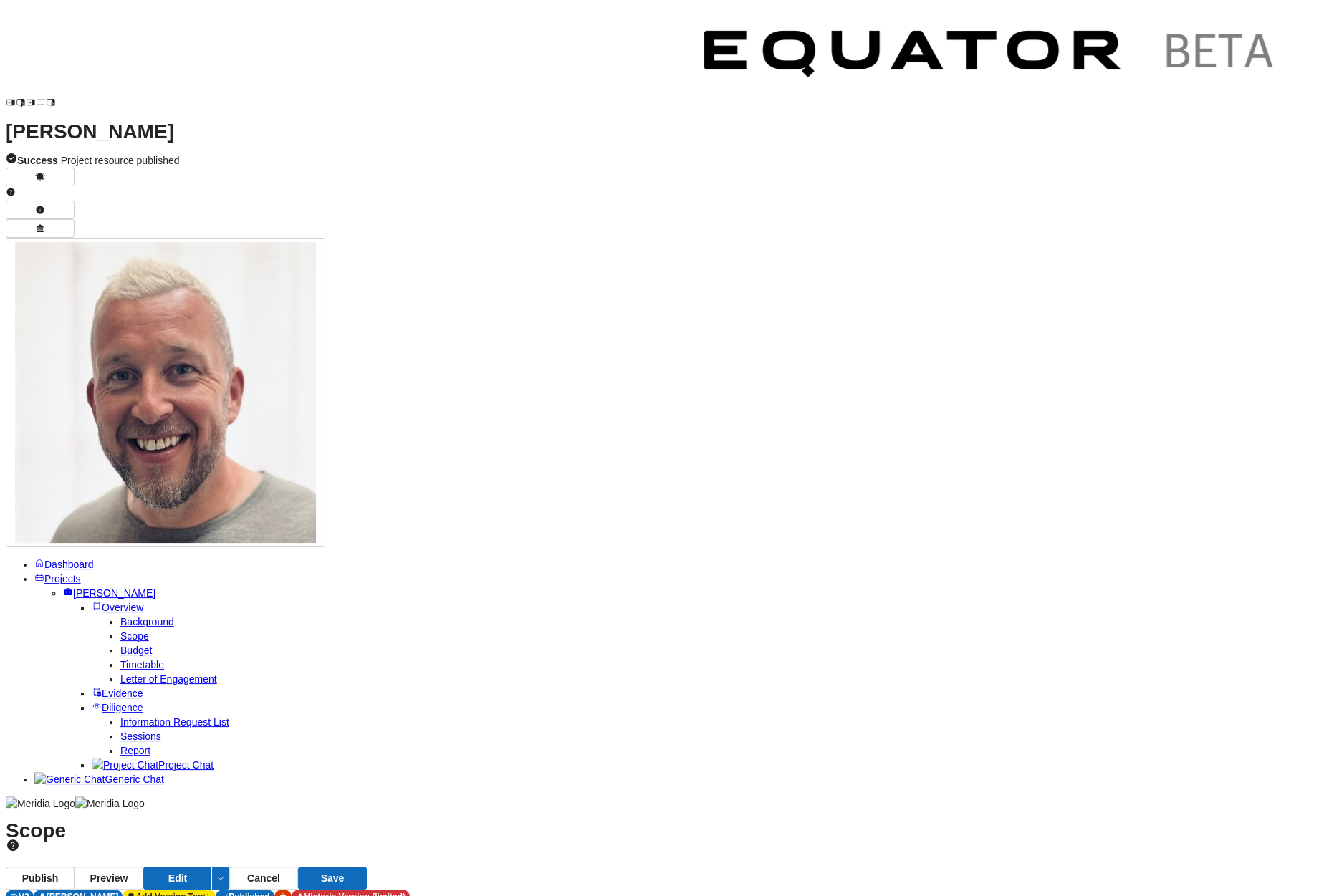
click at [150, 745] on span "Report" at bounding box center [135, 750] width 30 height 12
click at [105, 784] on span "Vision" at bounding box center [91, 857] width 27 height 12
click at [127, 784] on span "Report Generation" at bounding box center [85, 828] width 82 height 12
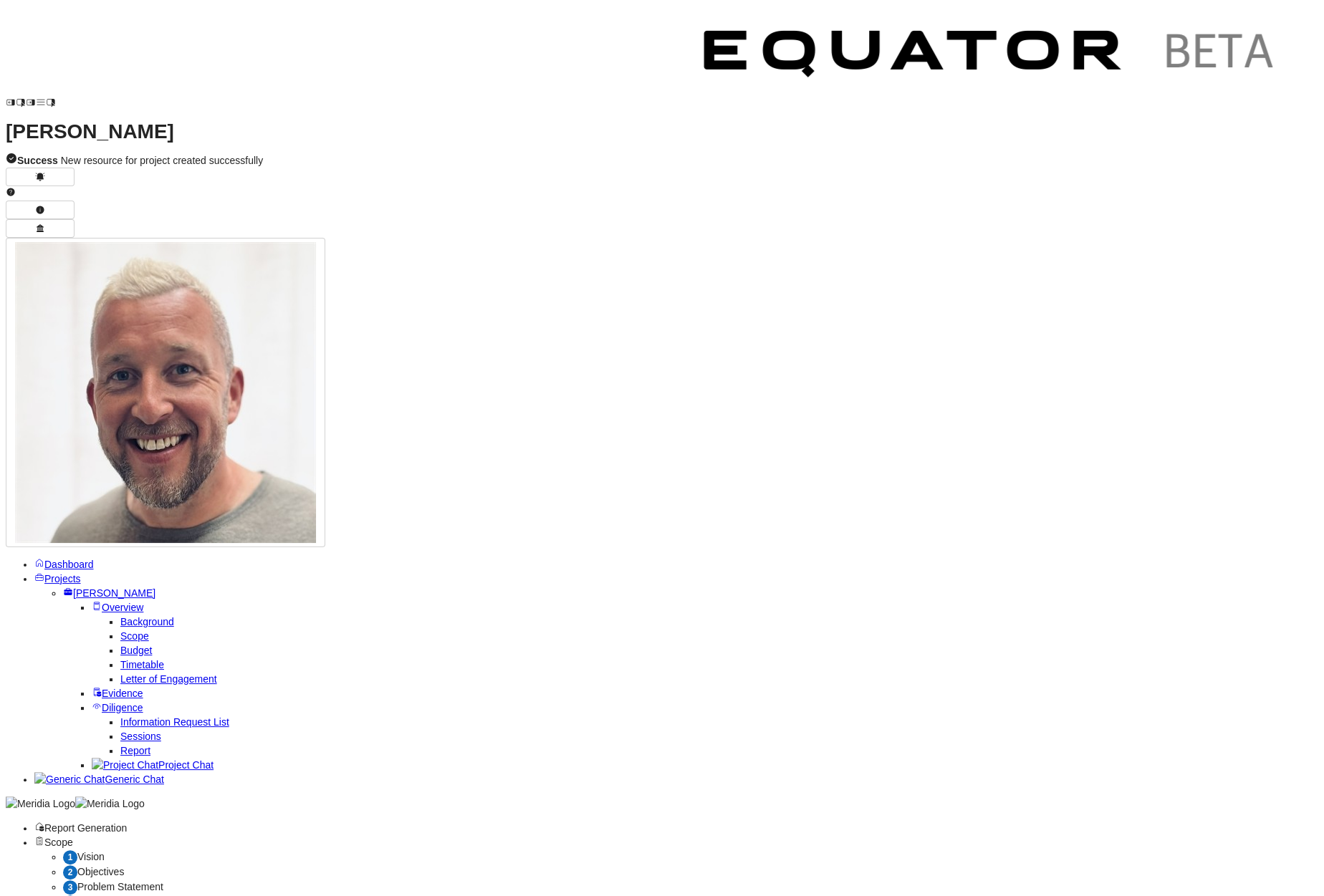
click at [404, 784] on div "1 Vision" at bounding box center [690, 857] width 1255 height 15
